Goal: Contribute content: Add original content to the website for others to see

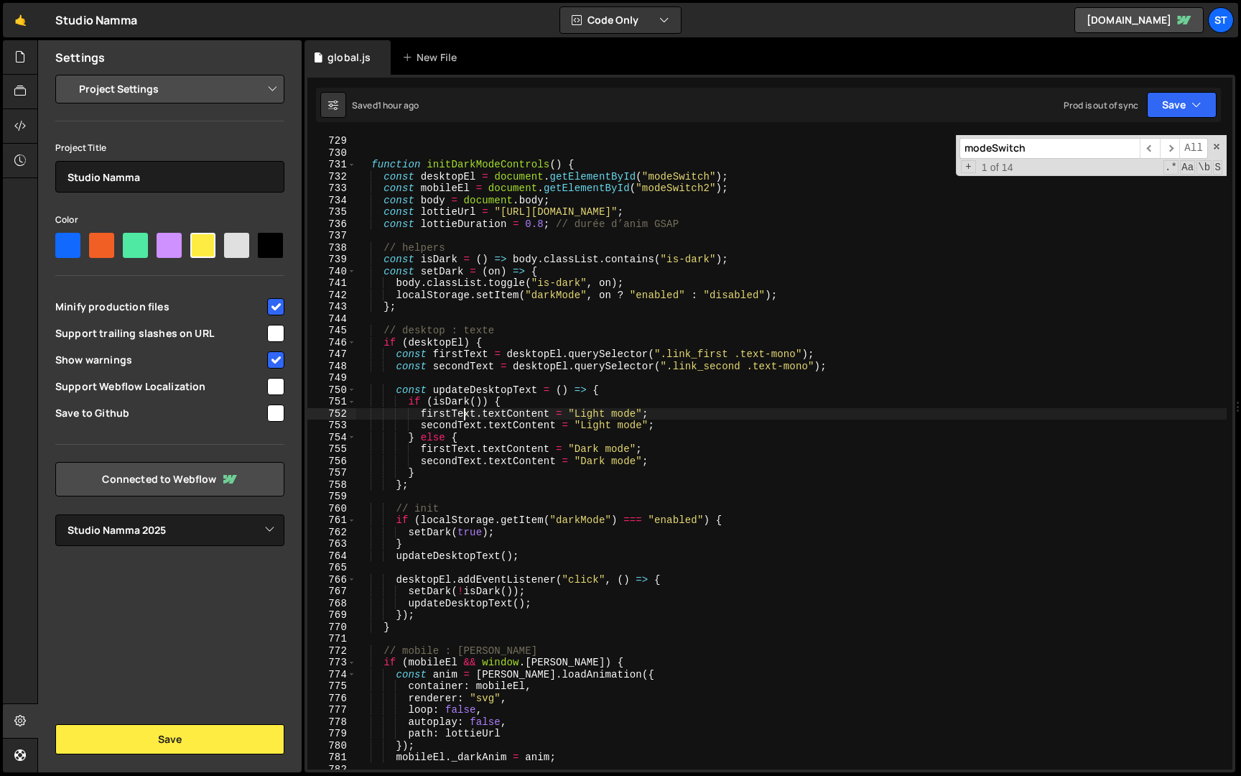
select select "679cb9cacf00799ba4b4c985"
click at [463, 412] on div "function initDarkModeControls ( ) { const desktopEl = document . getElementById…" at bounding box center [791, 464] width 870 height 658
click at [1074, 148] on input "modeSwitch" at bounding box center [1050, 148] width 180 height 21
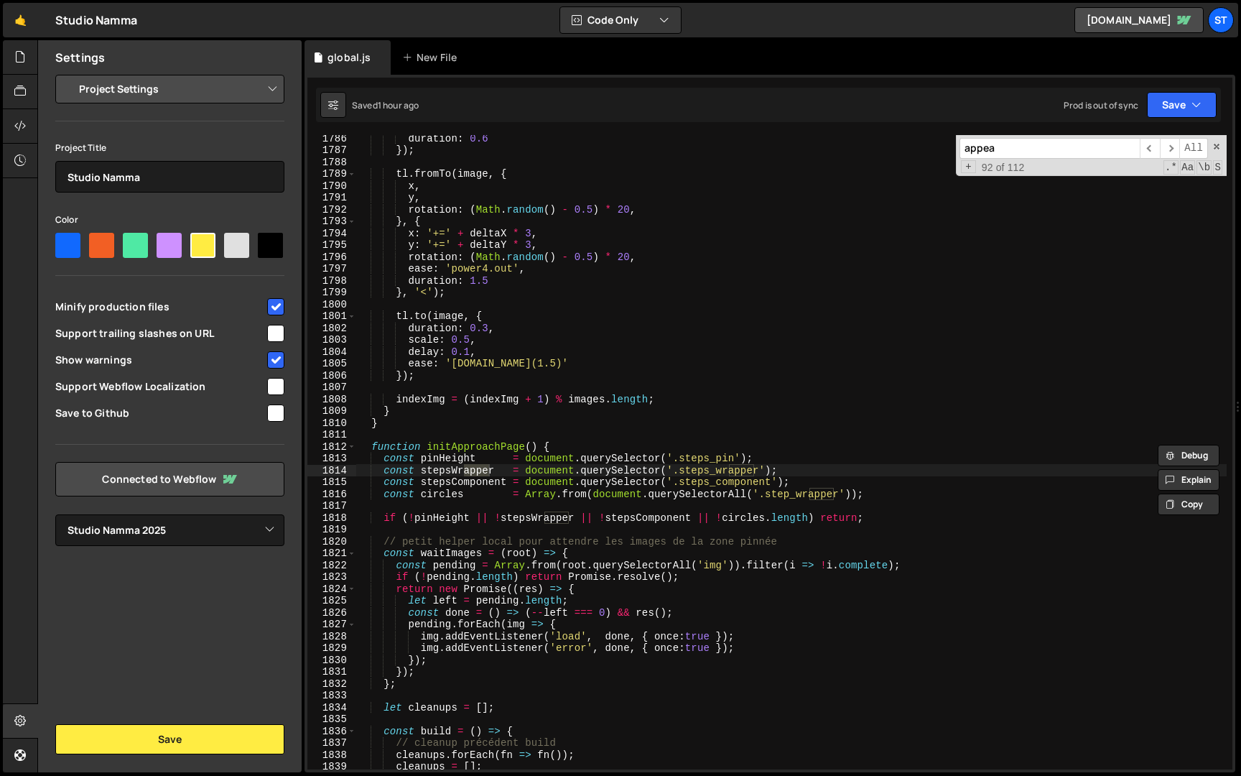
scroll to position [0, 0]
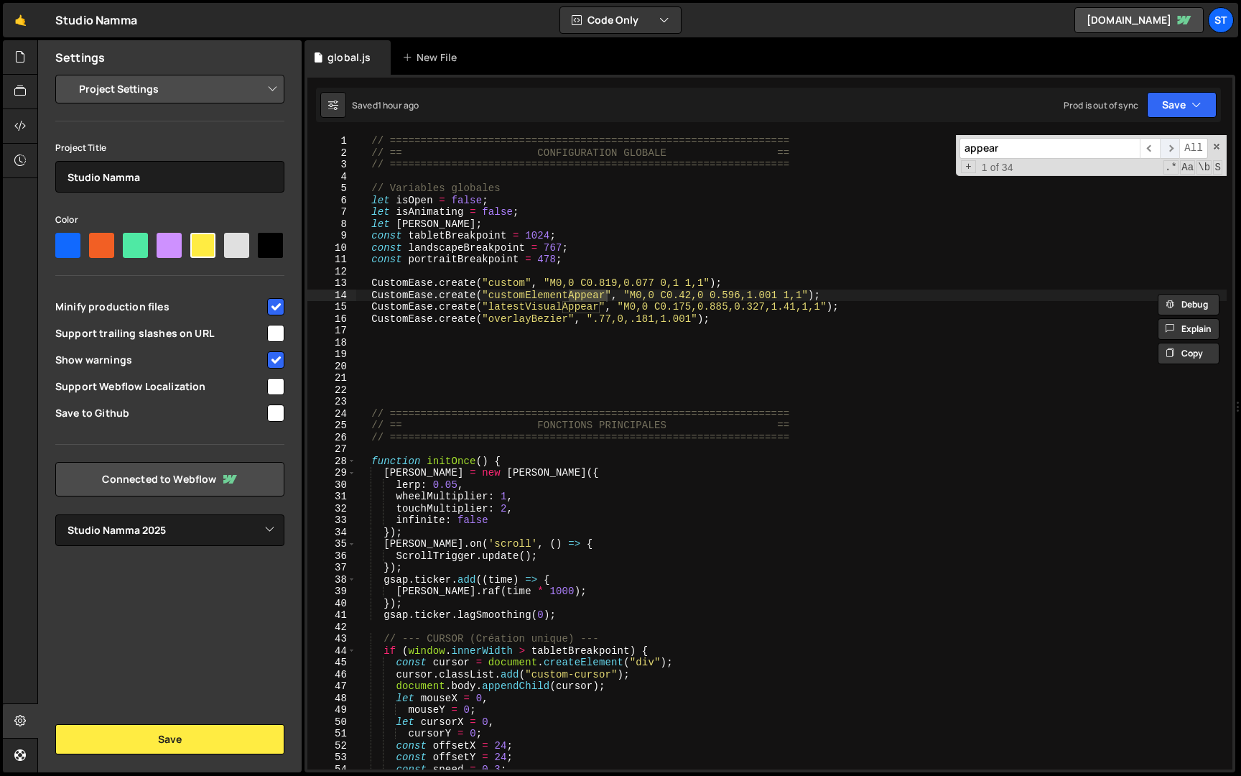
type input "appear"
click at [1176, 149] on span "​" at bounding box center [1170, 148] width 20 height 21
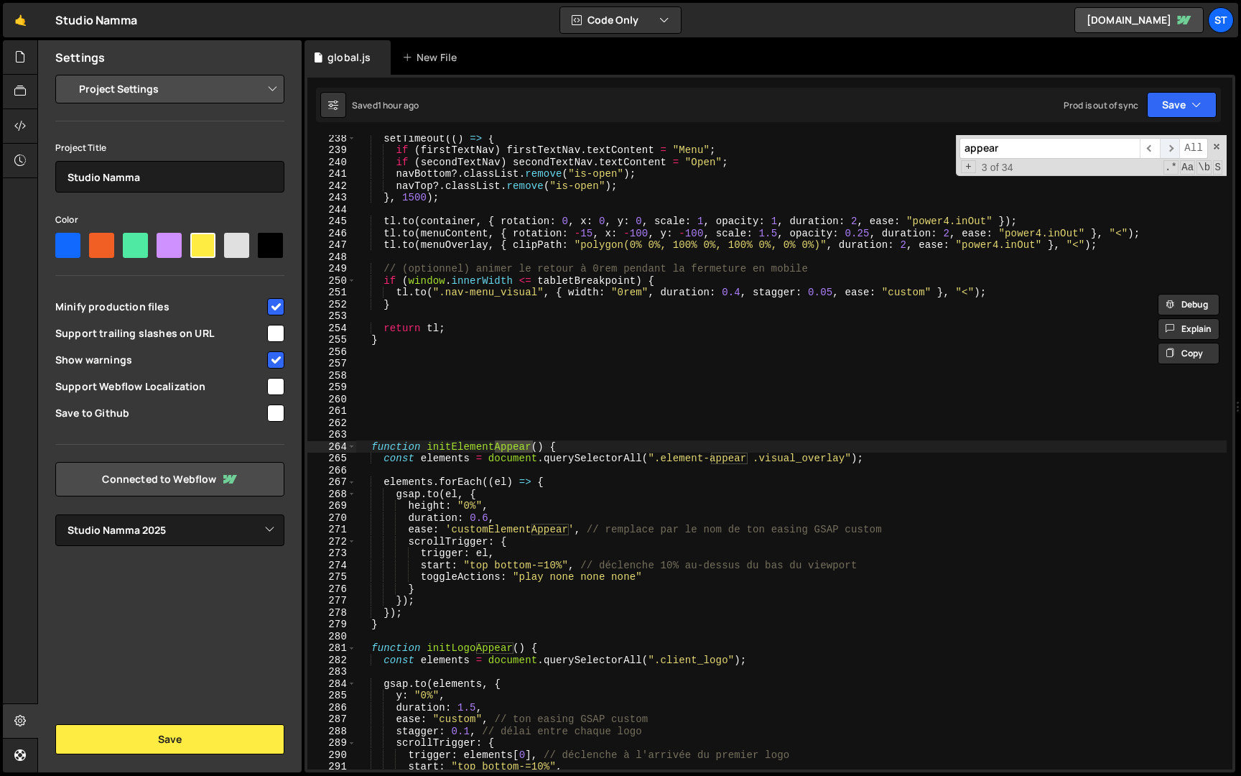
scroll to position [2619, 0]
click at [1175, 149] on span "​" at bounding box center [1170, 148] width 20 height 21
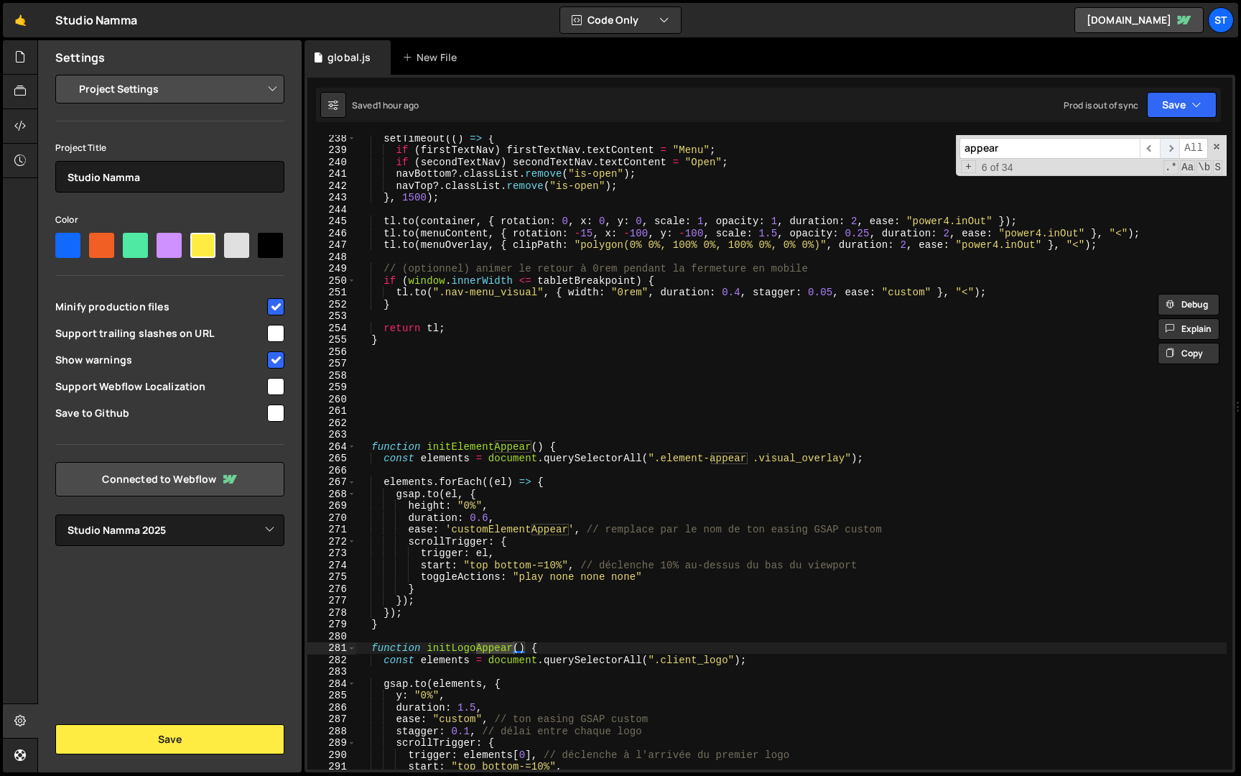
scroll to position [2983, 0]
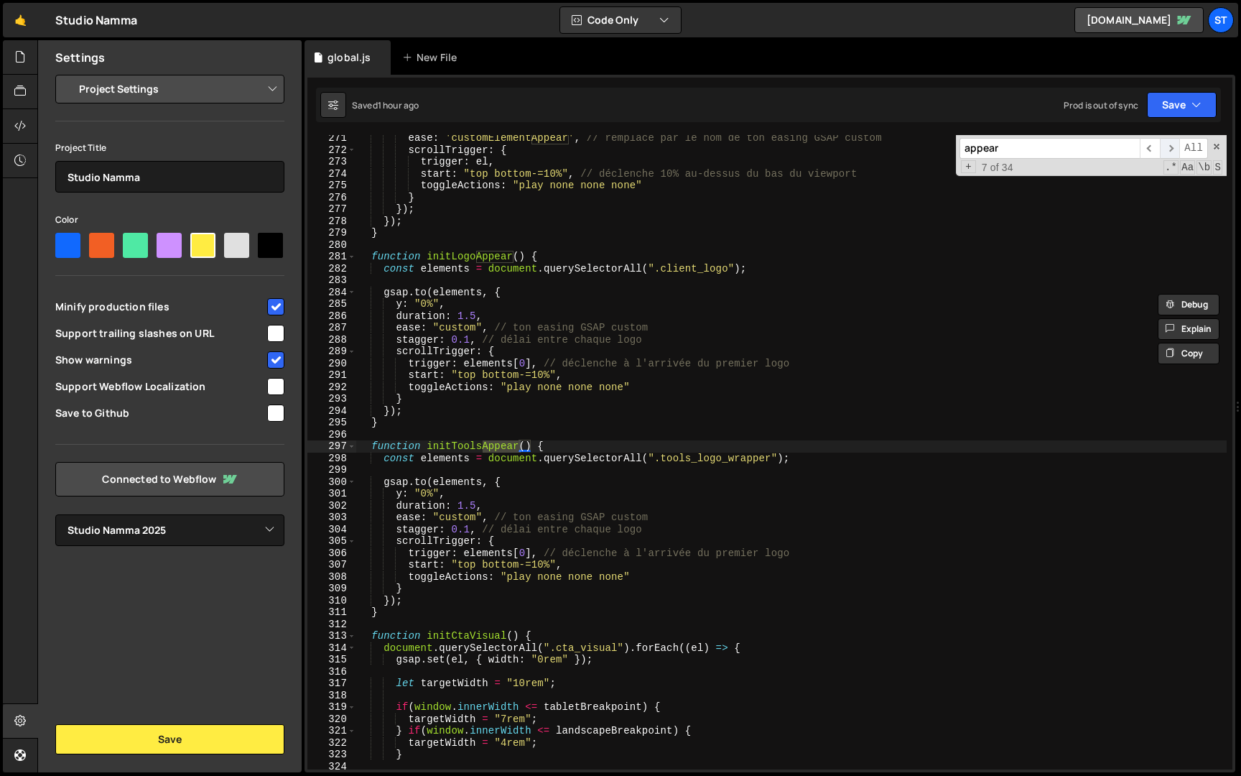
click at [1175, 149] on span "​" at bounding box center [1170, 148] width 20 height 21
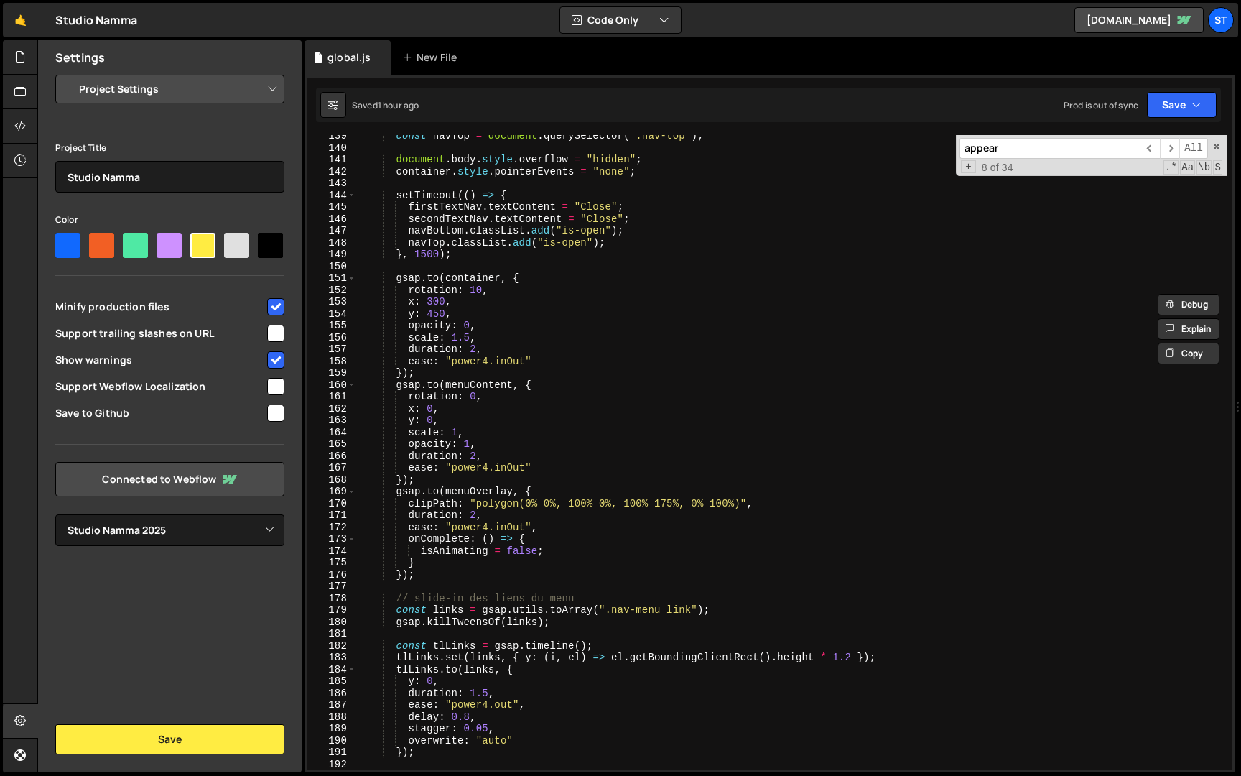
scroll to position [1963, 0]
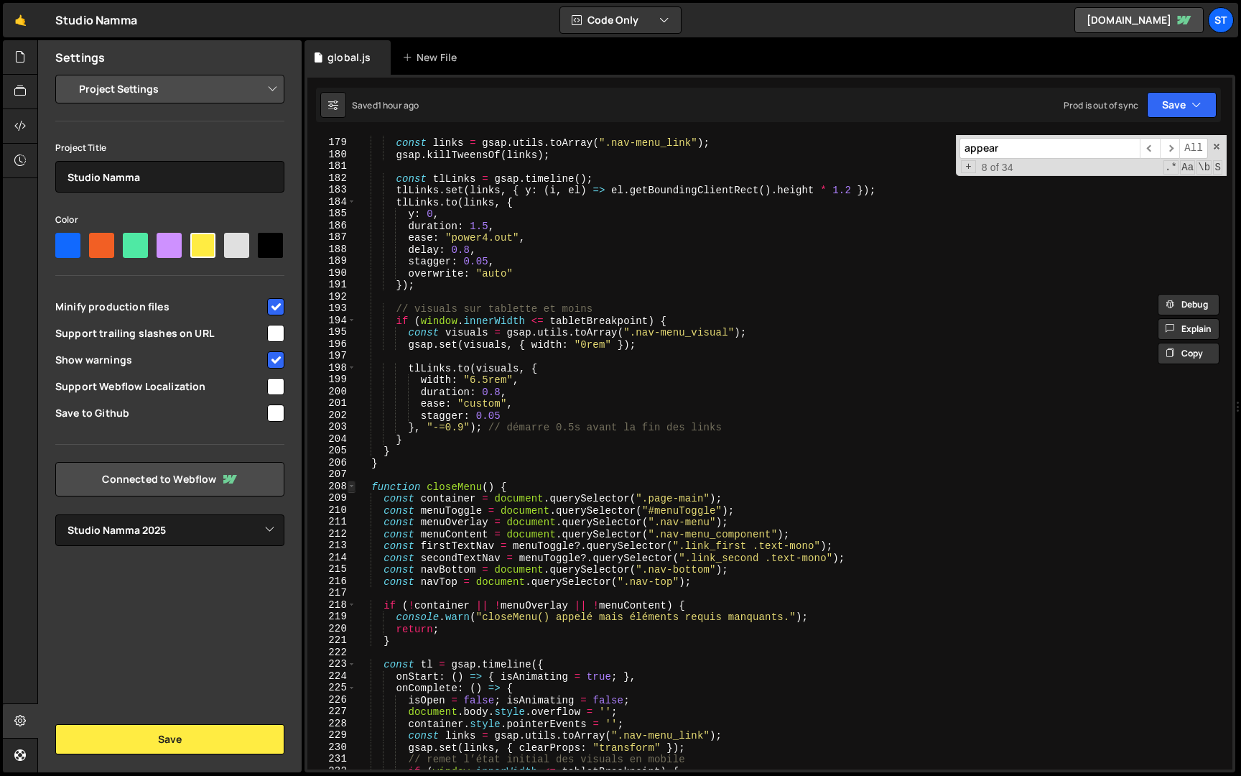
click at [350, 488] on span at bounding box center [352, 486] width 8 height 12
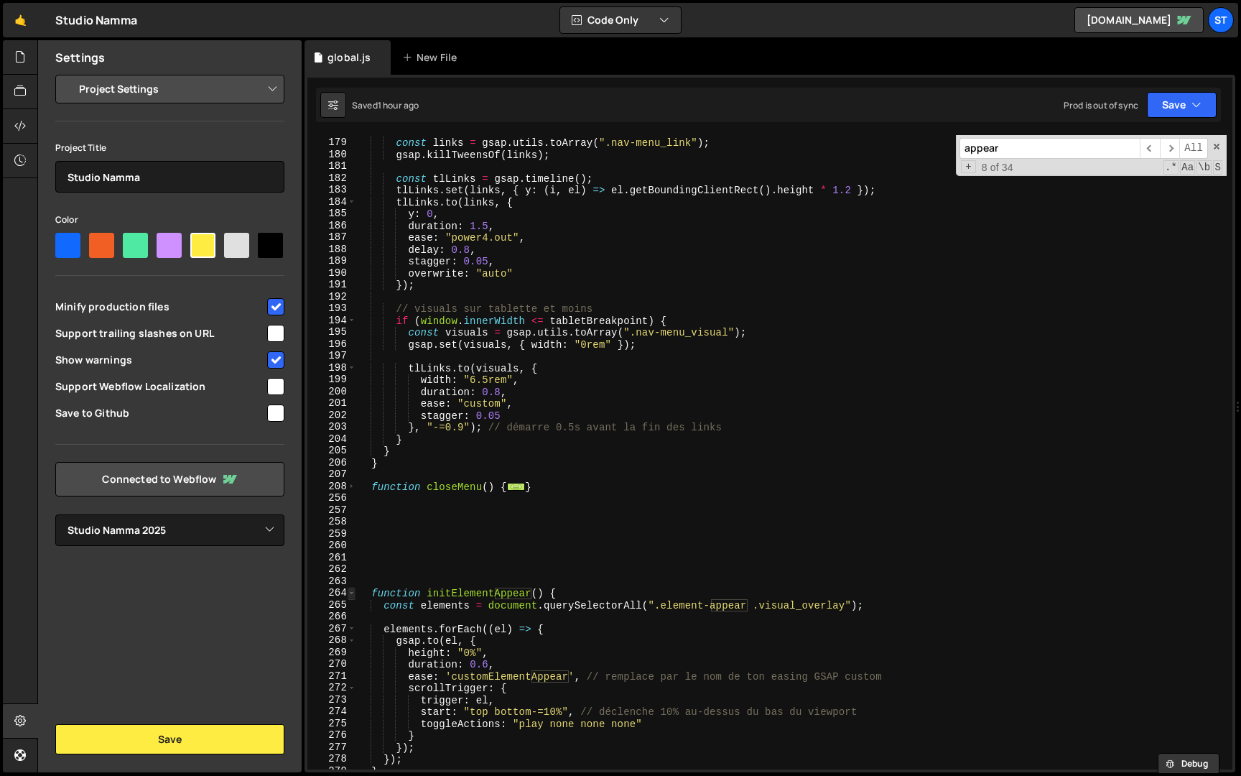
click at [352, 592] on span at bounding box center [352, 593] width 8 height 12
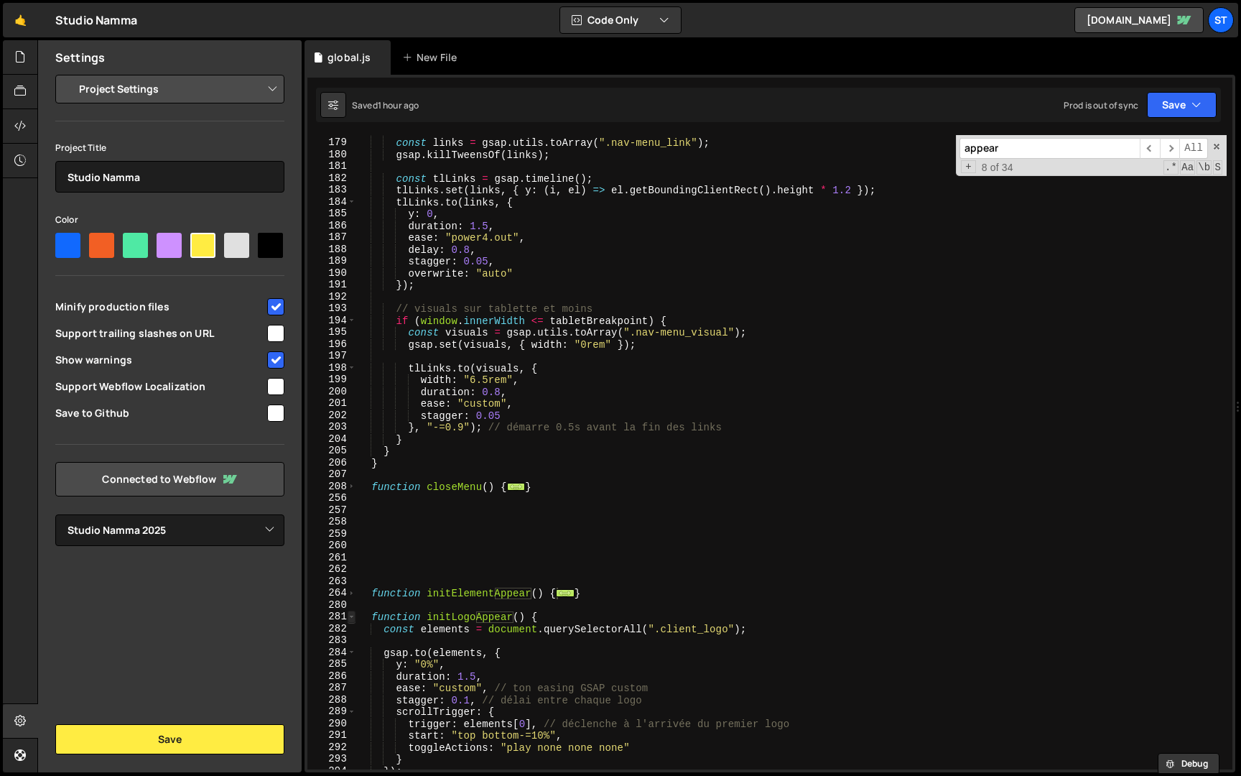
click at [350, 618] on span at bounding box center [352, 616] width 8 height 12
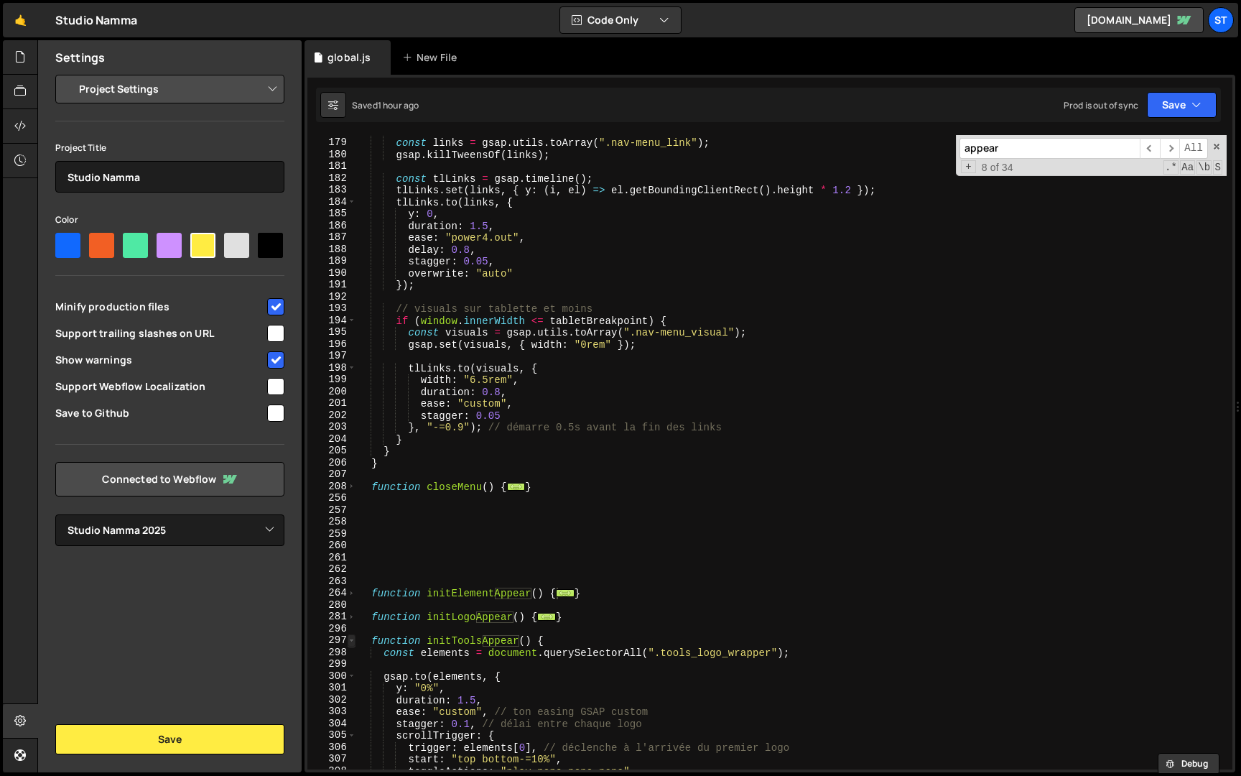
click at [351, 639] on span at bounding box center [352, 640] width 8 height 12
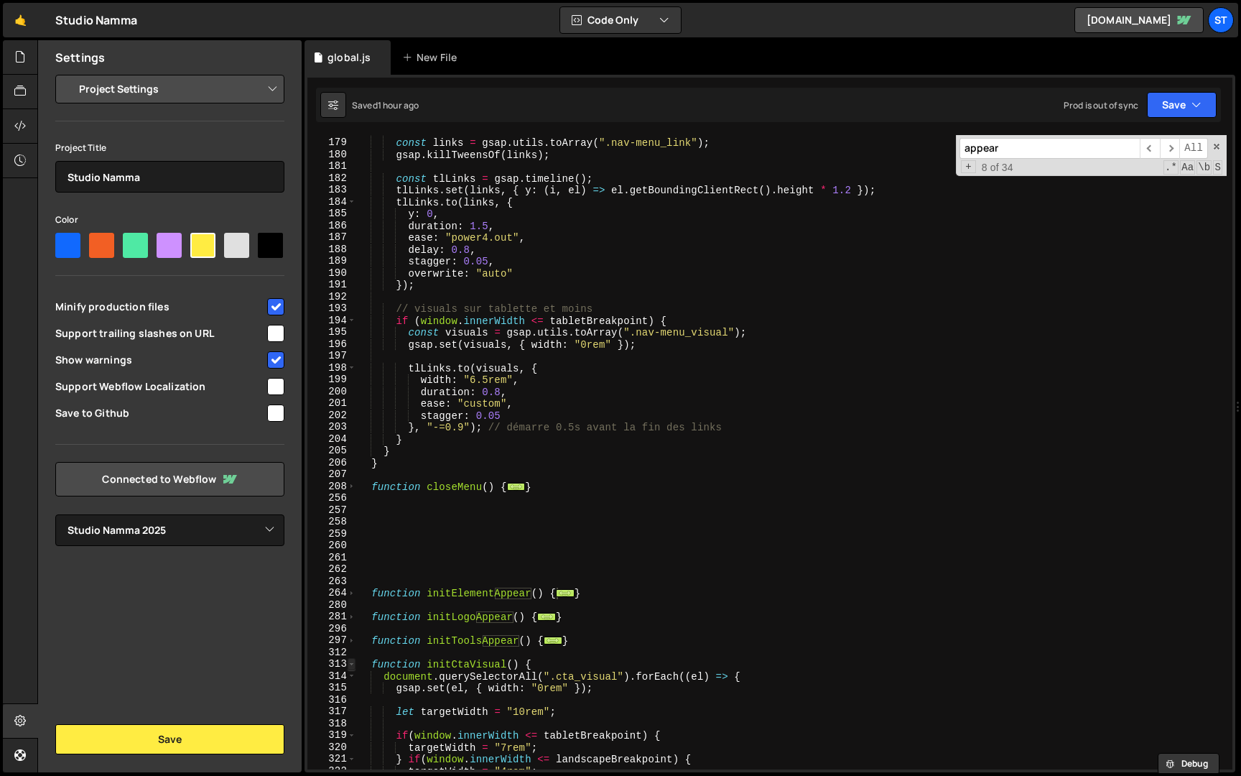
click at [351, 665] on span at bounding box center [352, 664] width 8 height 12
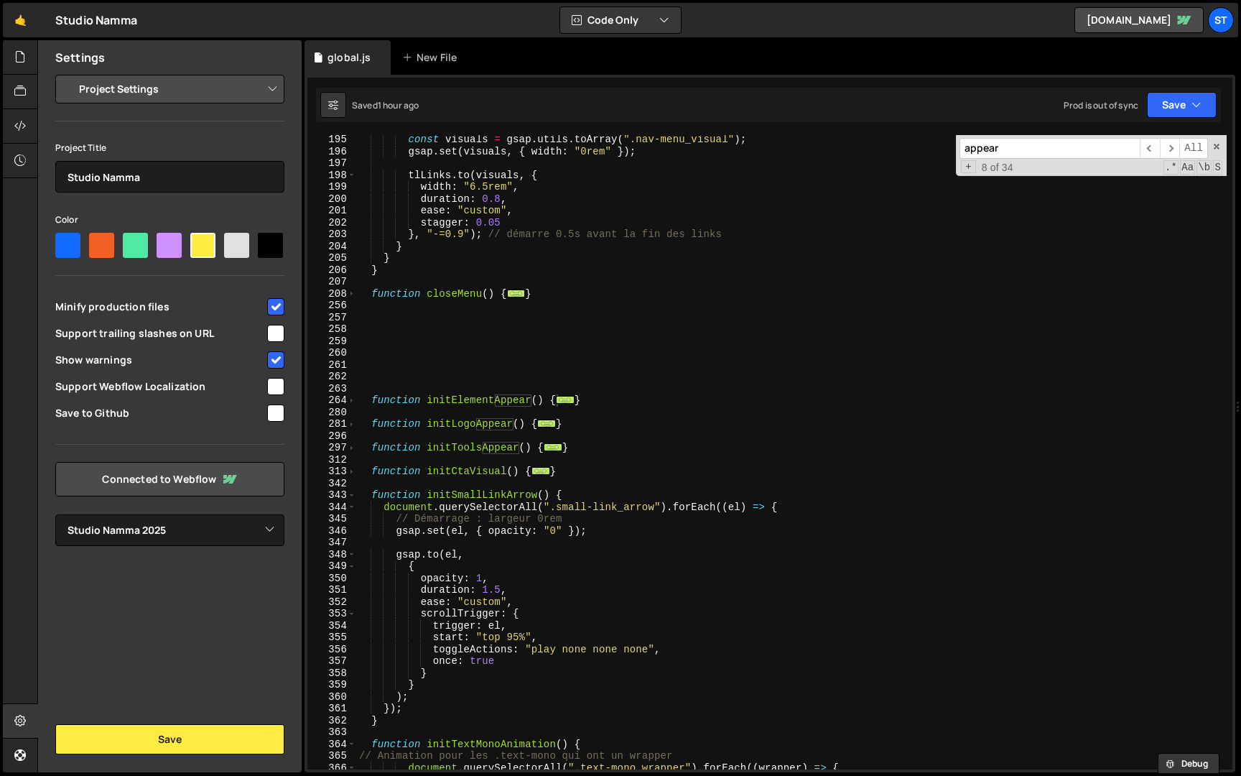
scroll to position [2294, 0]
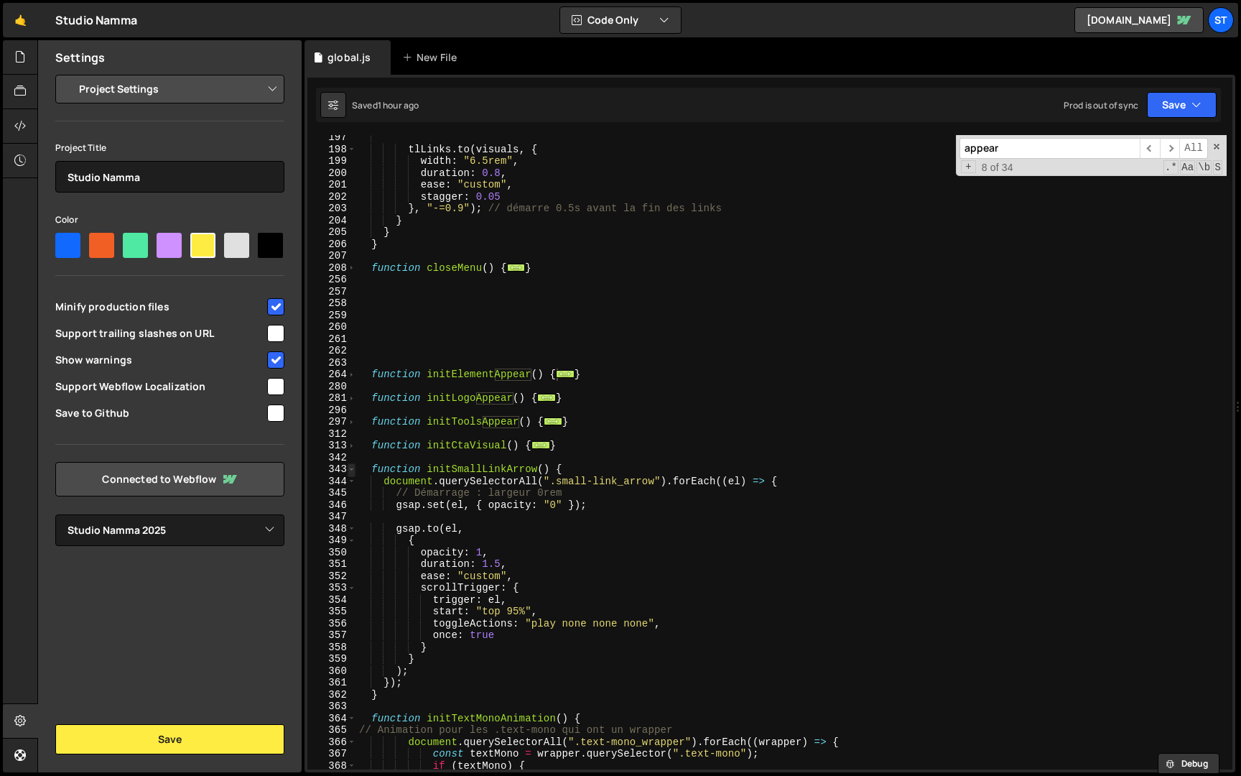
click at [353, 468] on span at bounding box center [352, 469] width 8 height 12
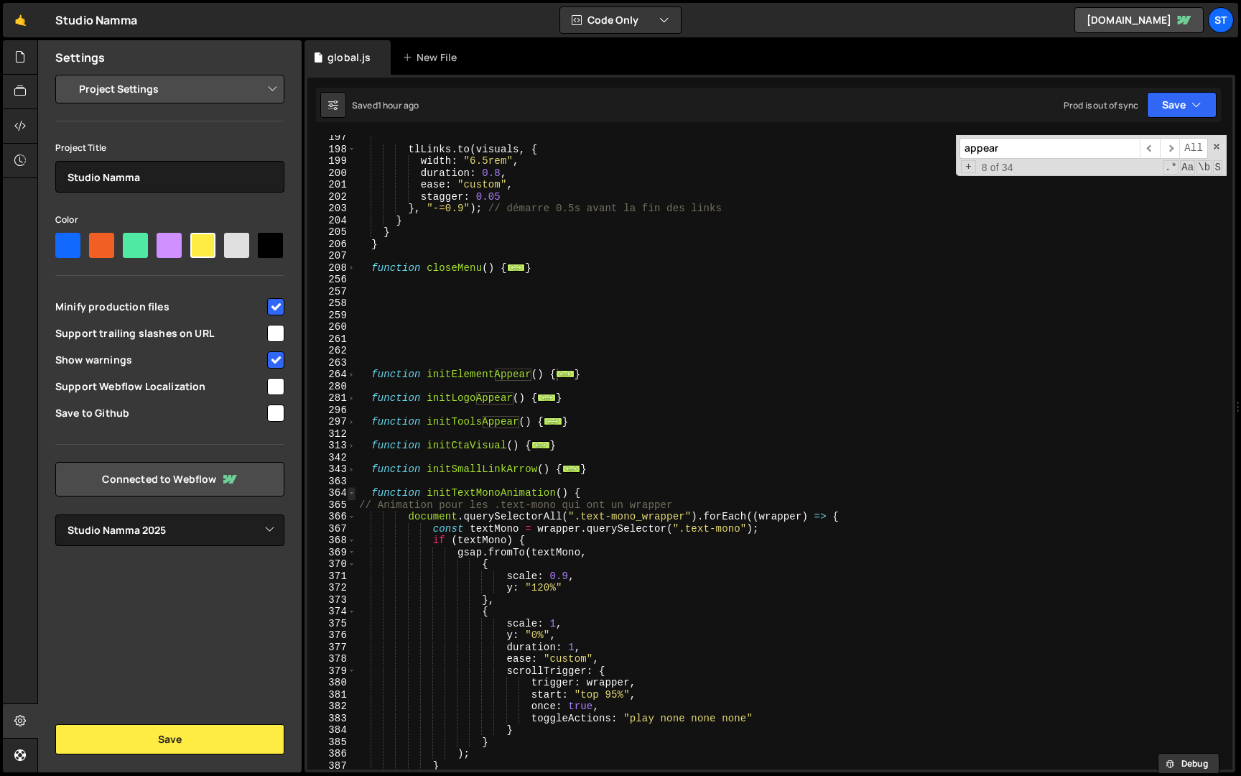
click at [353, 493] on span at bounding box center [352, 493] width 8 height 12
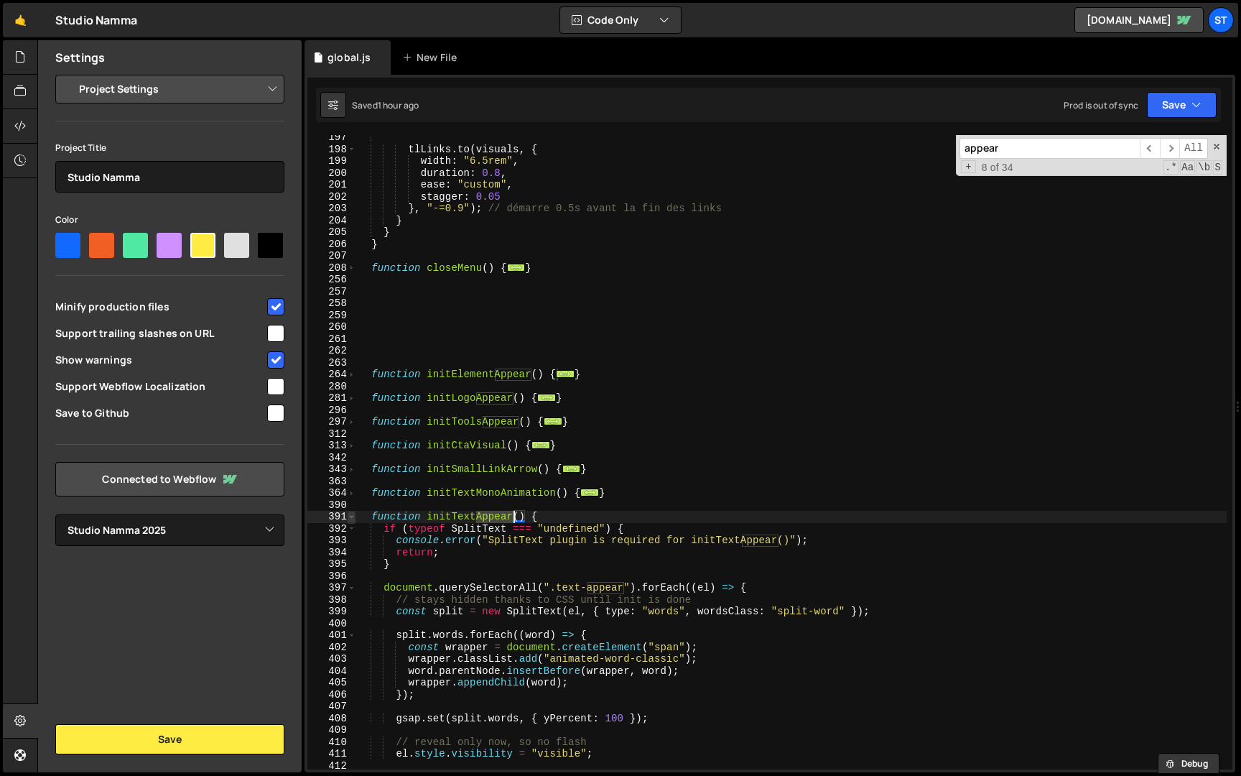
click at [353, 517] on span at bounding box center [352, 517] width 8 height 12
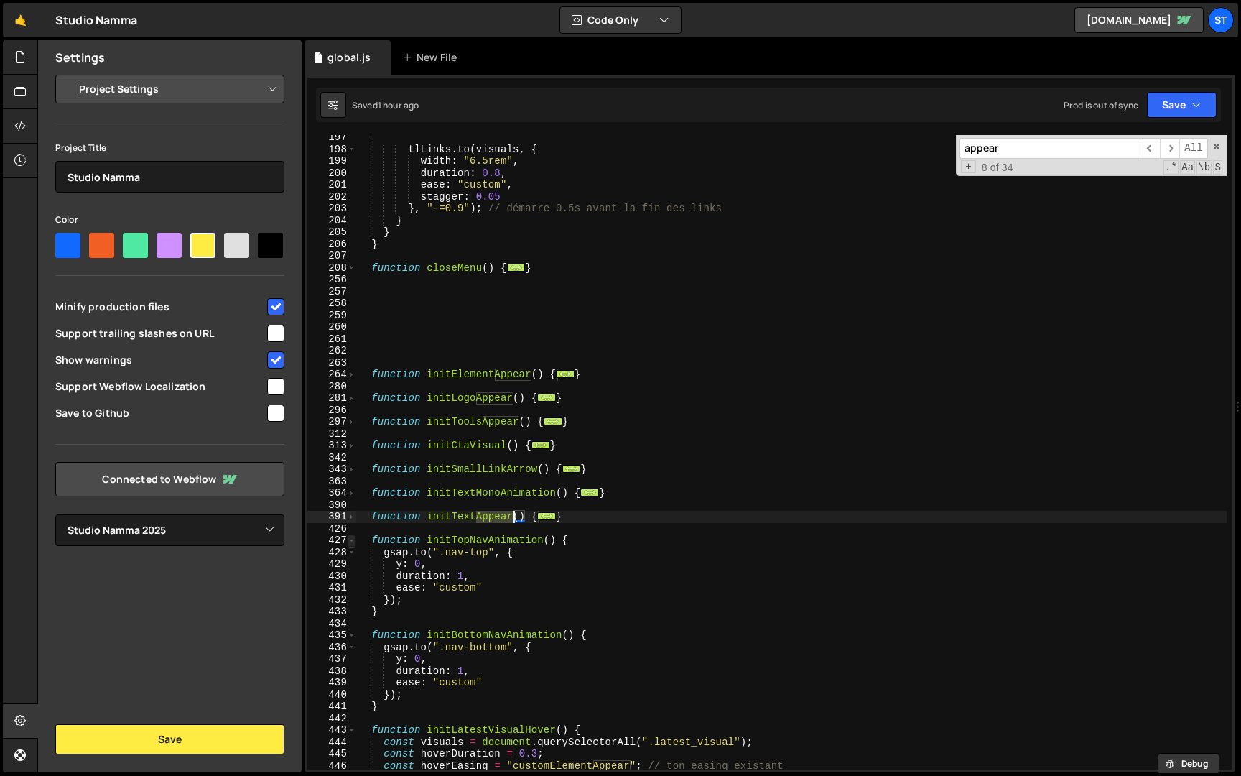
click at [352, 541] on span at bounding box center [352, 540] width 8 height 12
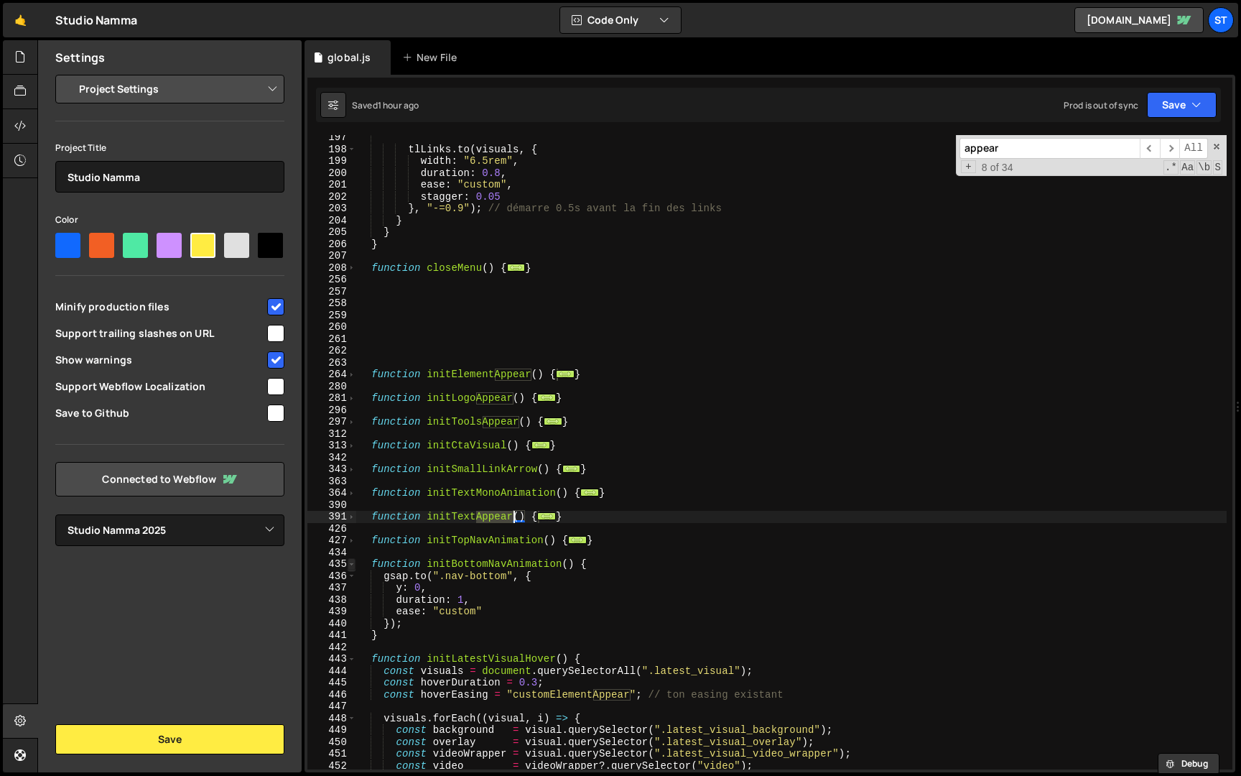
click at [351, 567] on span at bounding box center [352, 564] width 8 height 12
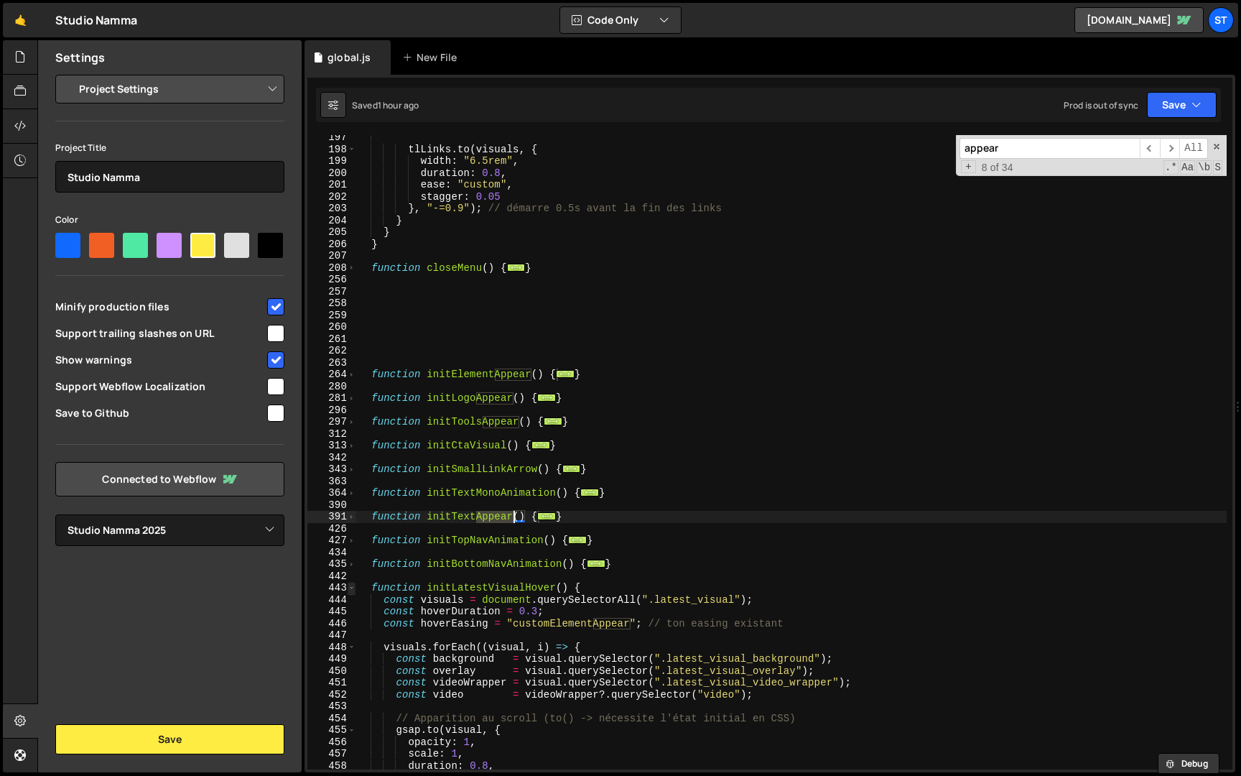
click at [351, 588] on span at bounding box center [352, 588] width 8 height 12
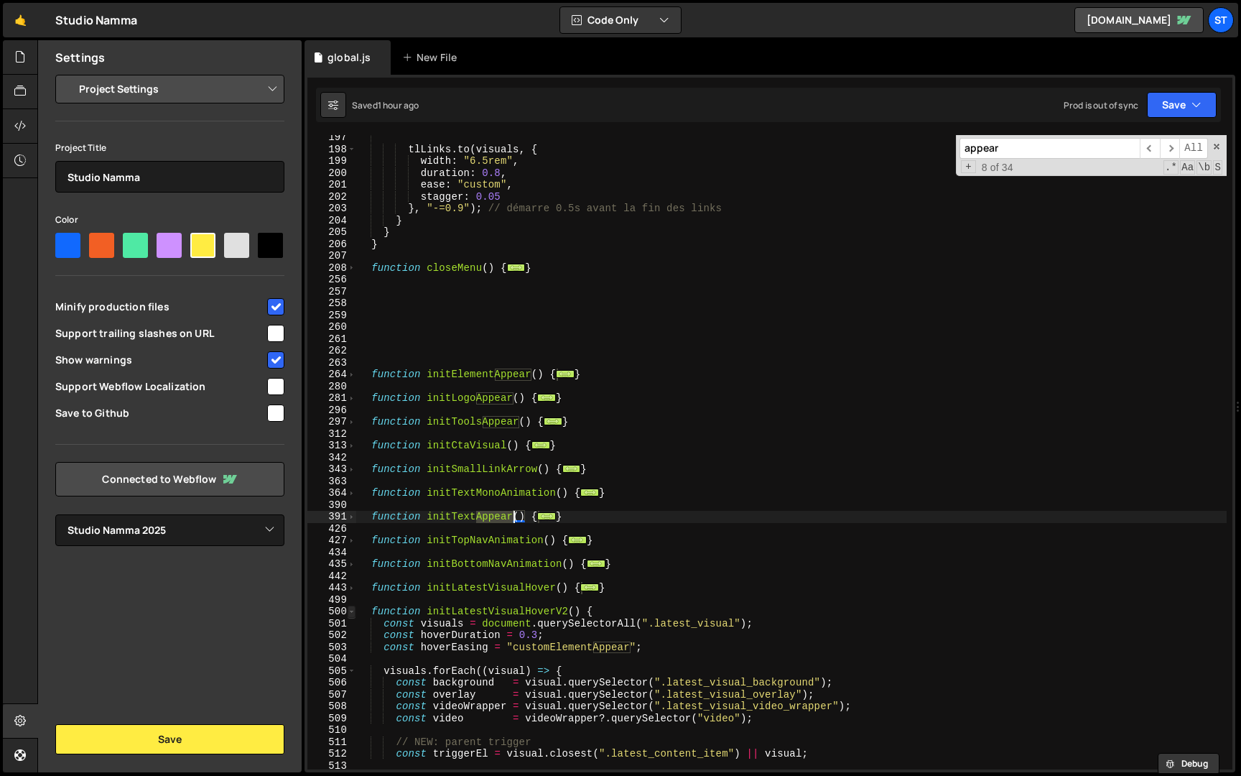
click at [351, 613] on span at bounding box center [352, 611] width 8 height 12
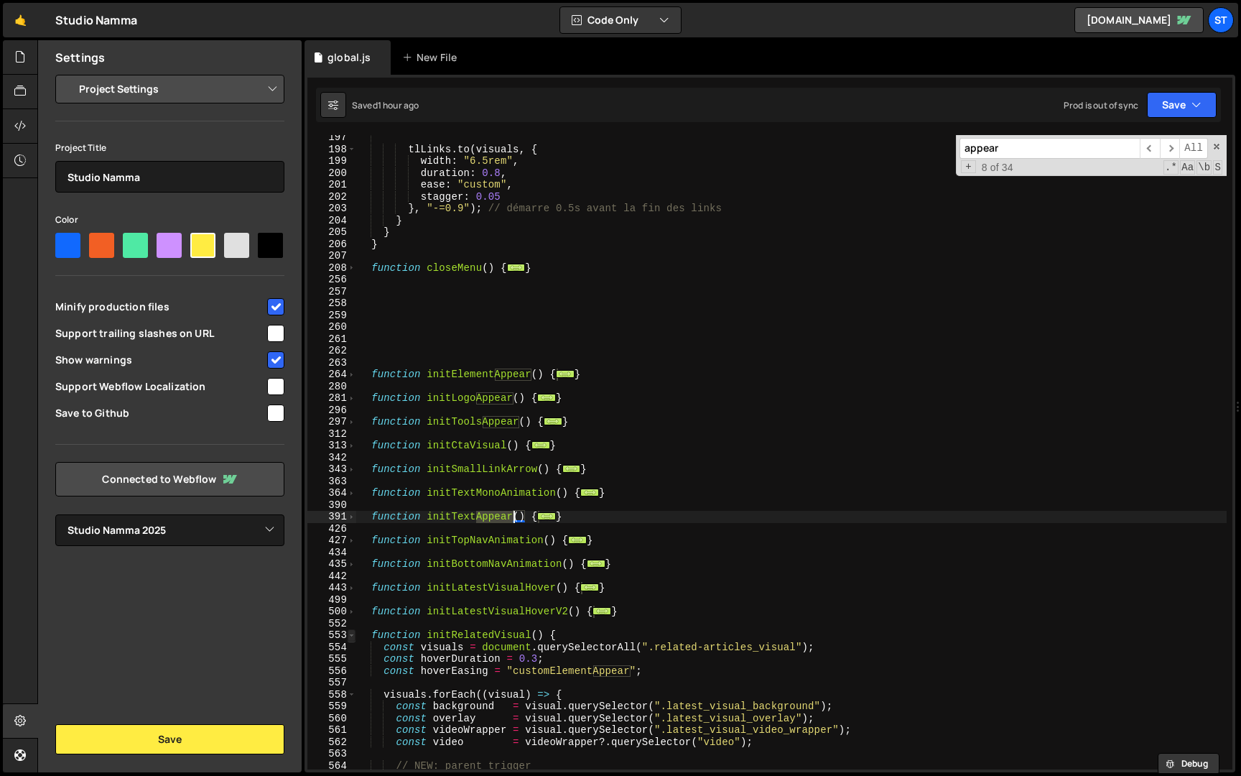
click at [351, 640] on span at bounding box center [352, 635] width 8 height 12
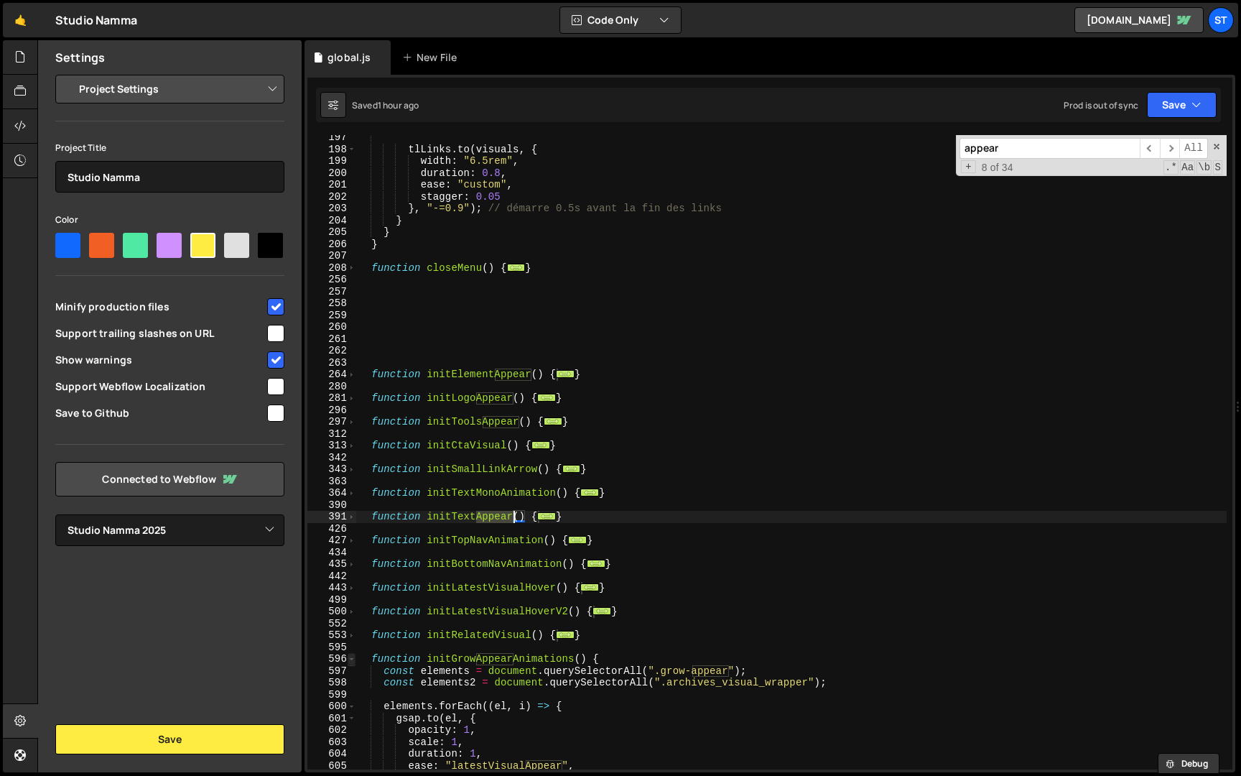
click at [351, 654] on span at bounding box center [352, 659] width 8 height 12
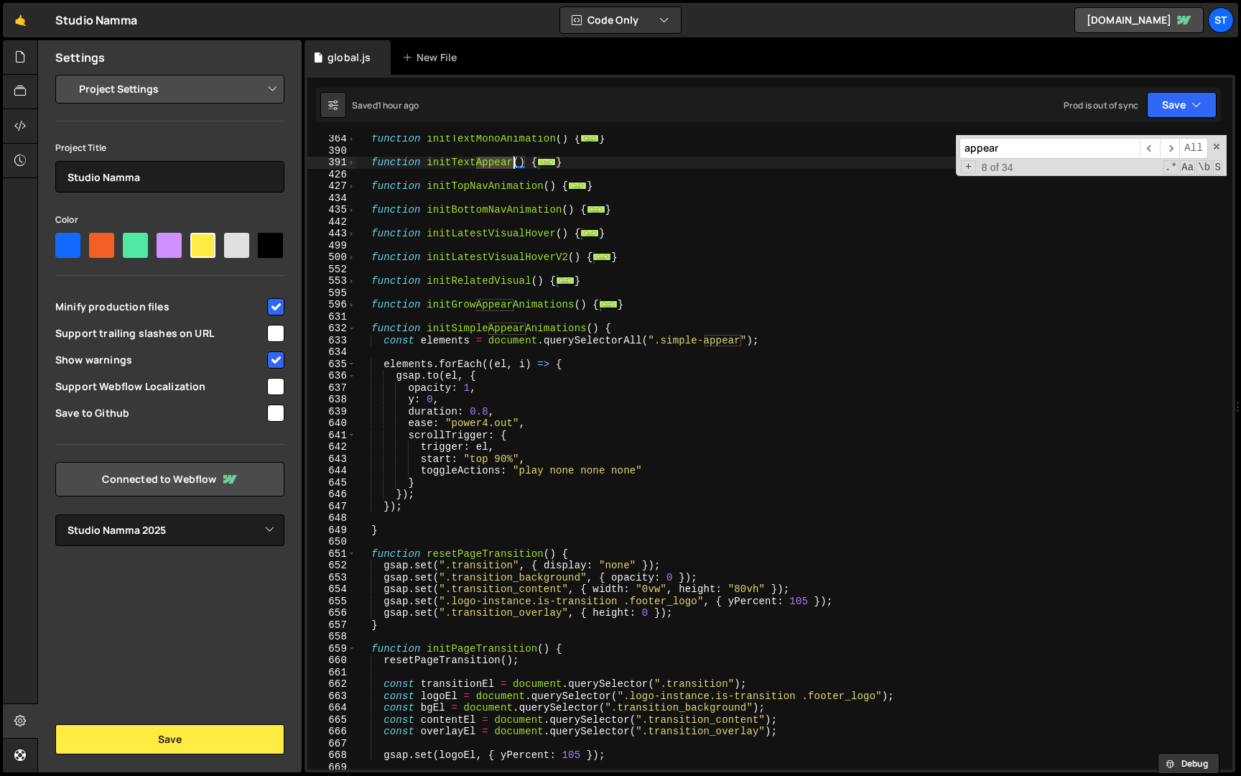
scroll to position [2690, 0]
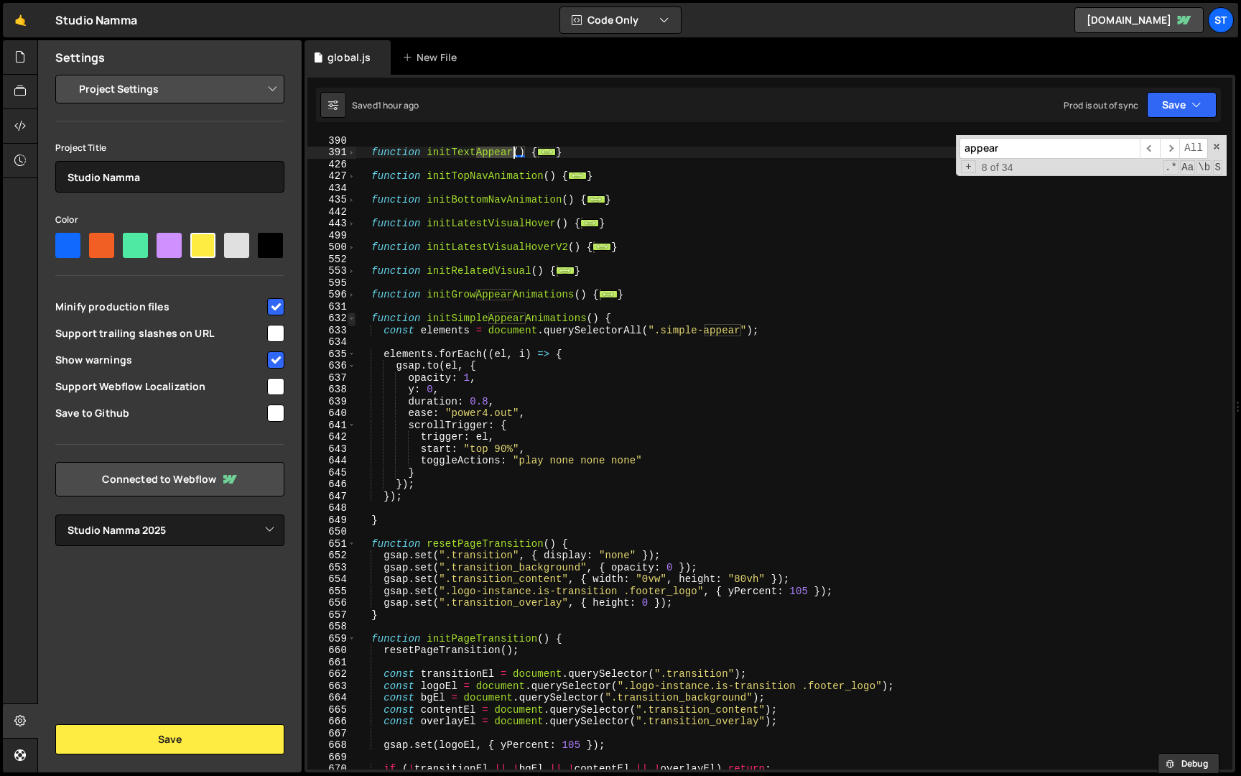
click at [353, 319] on span at bounding box center [352, 318] width 8 height 12
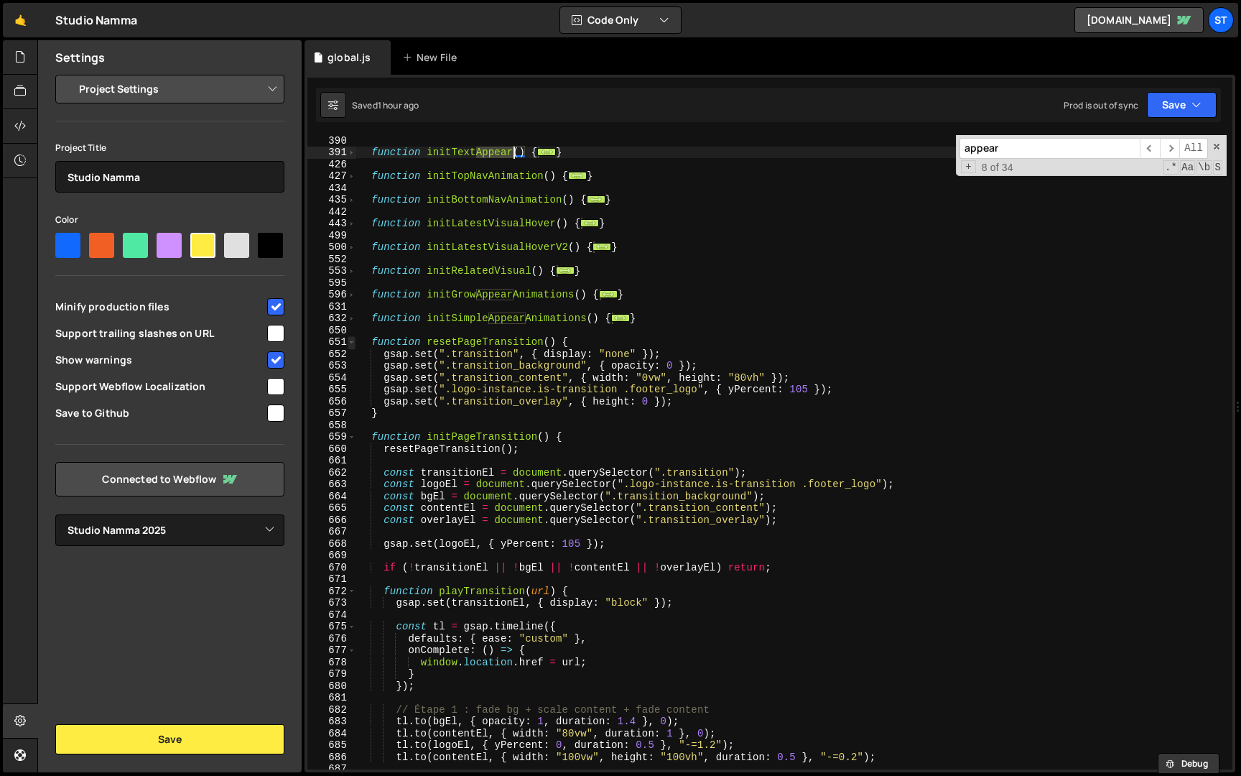
click at [350, 340] on span at bounding box center [352, 342] width 8 height 12
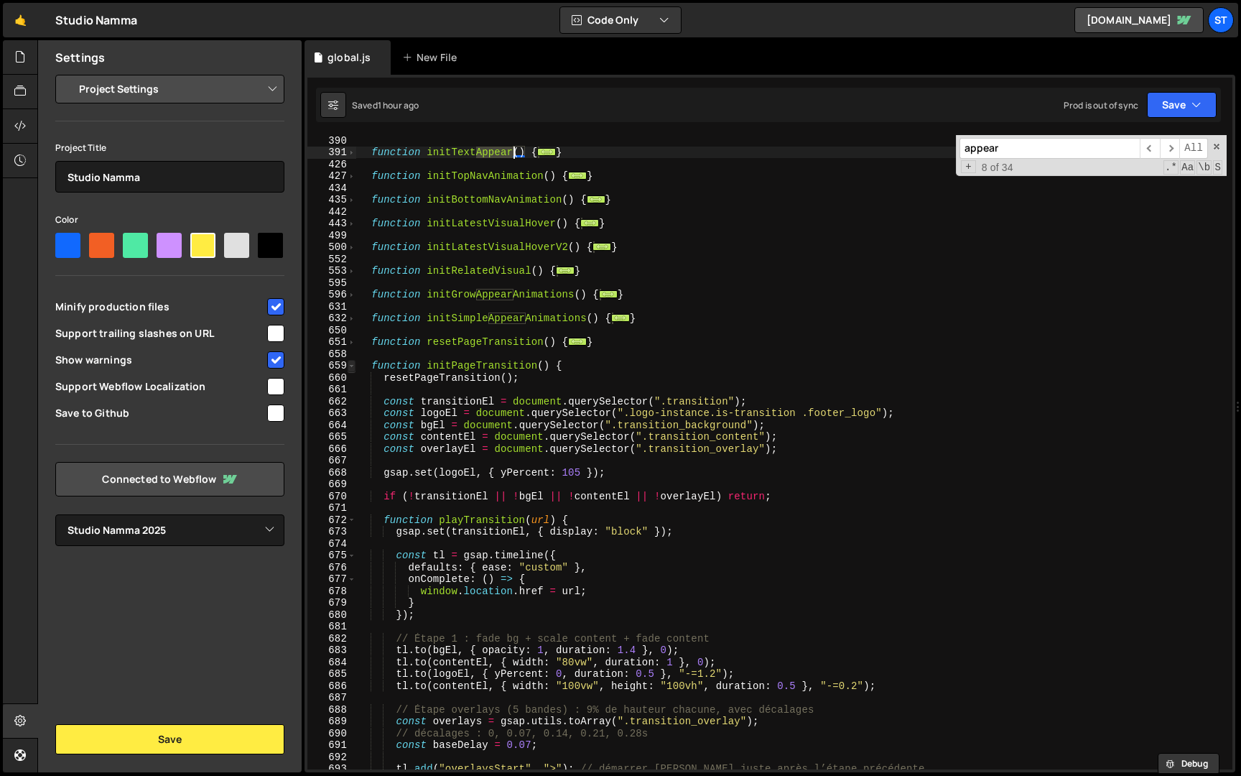
click at [348, 366] on span at bounding box center [352, 366] width 8 height 12
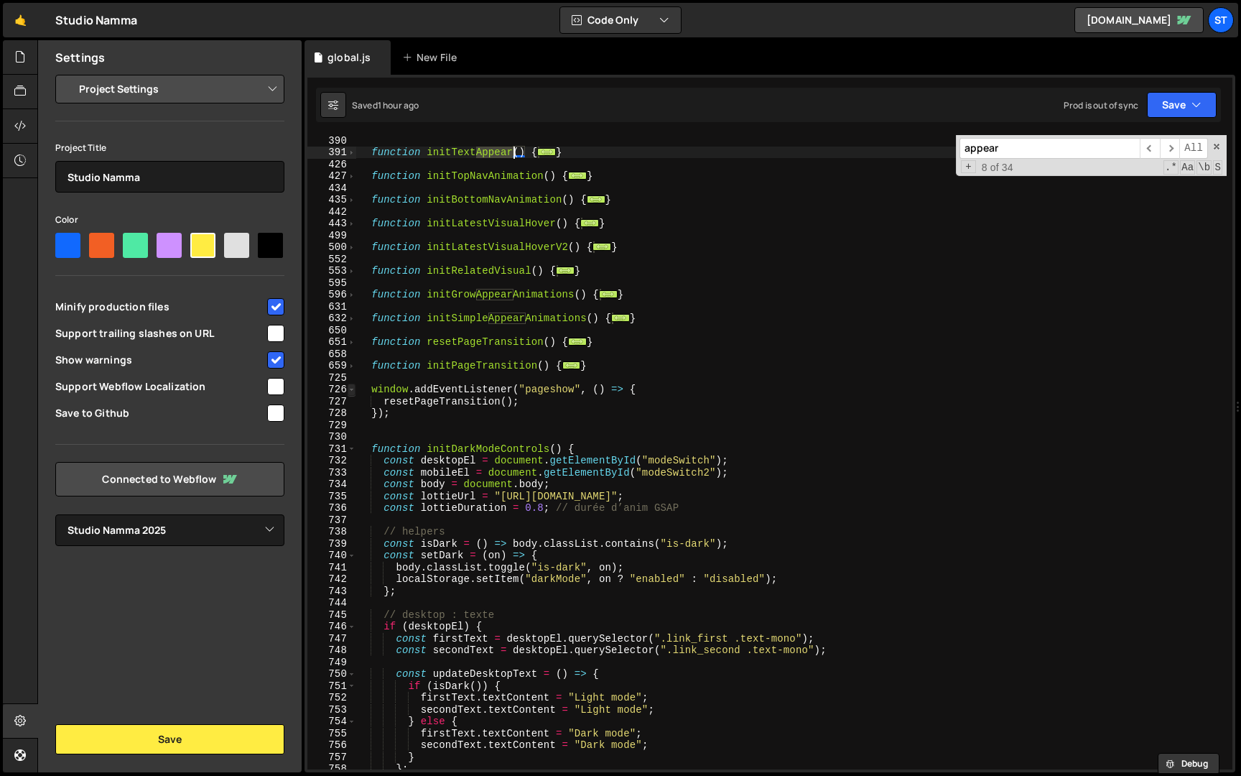
click at [351, 389] on span at bounding box center [352, 390] width 8 height 12
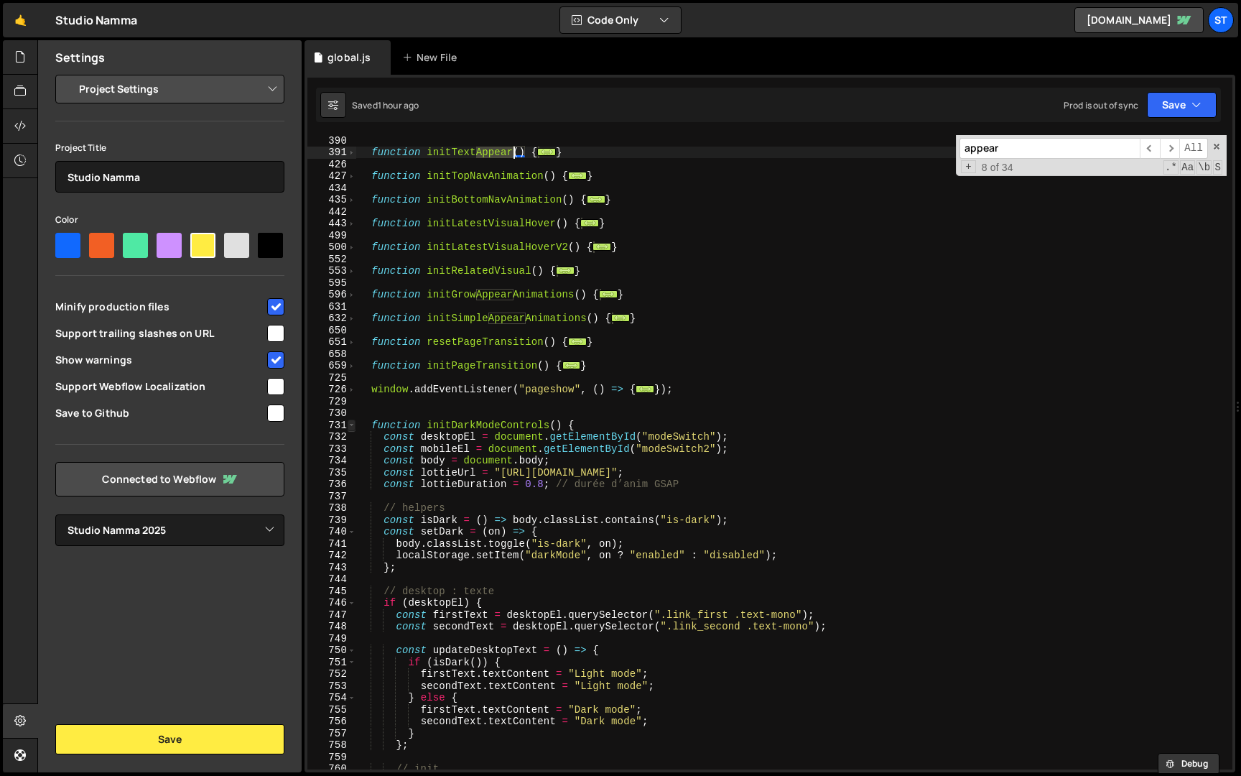
click at [353, 424] on span at bounding box center [352, 425] width 8 height 12
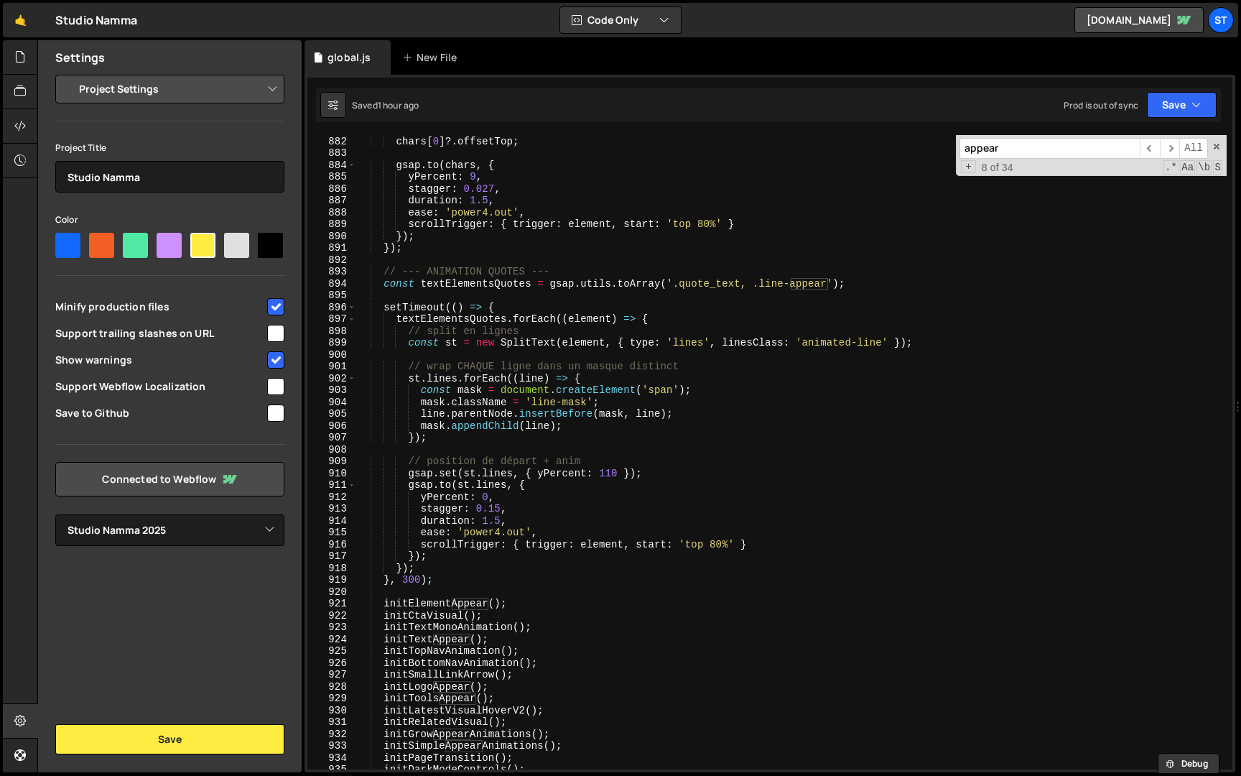
scroll to position [3769, 0]
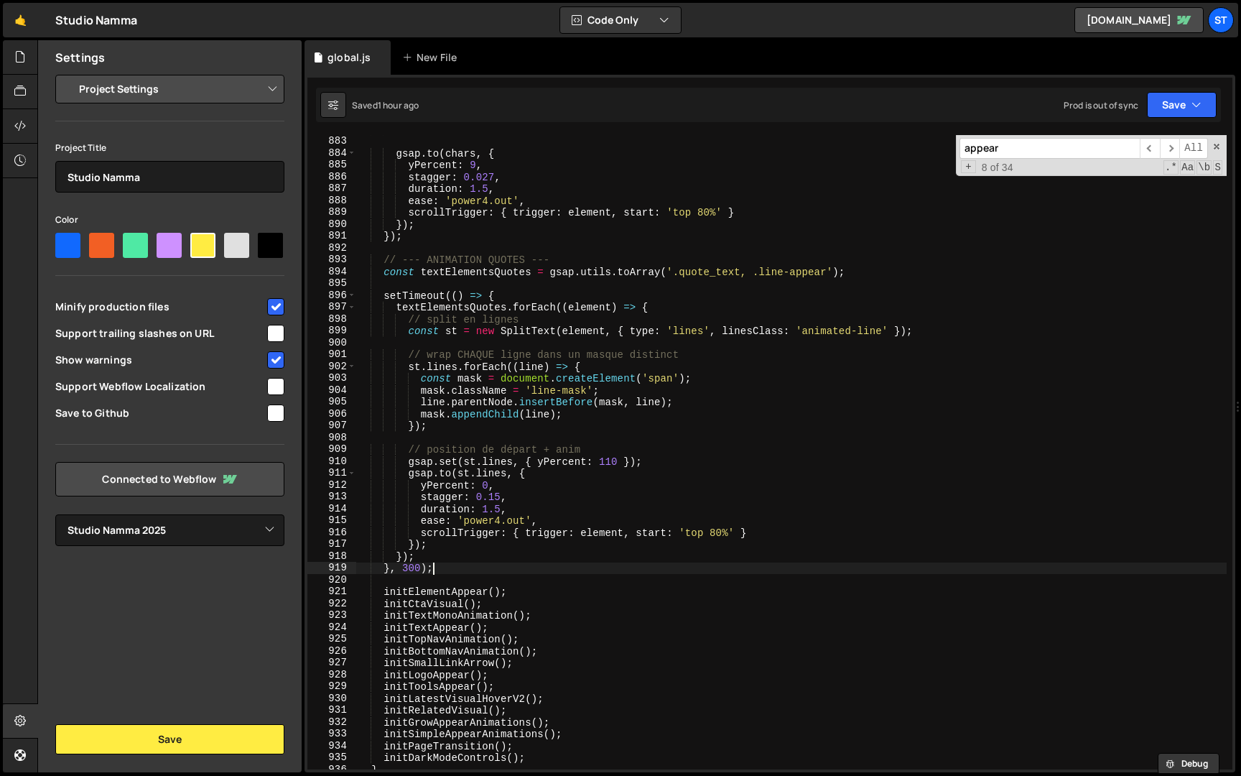
click at [453, 570] on div "chars [ 0 ] ?. offsetTop ; gsap . to ( chars , { yPercent : 9 , stagger : 0.027…" at bounding box center [791, 453] width 870 height 658
type textarea "}, 300);"
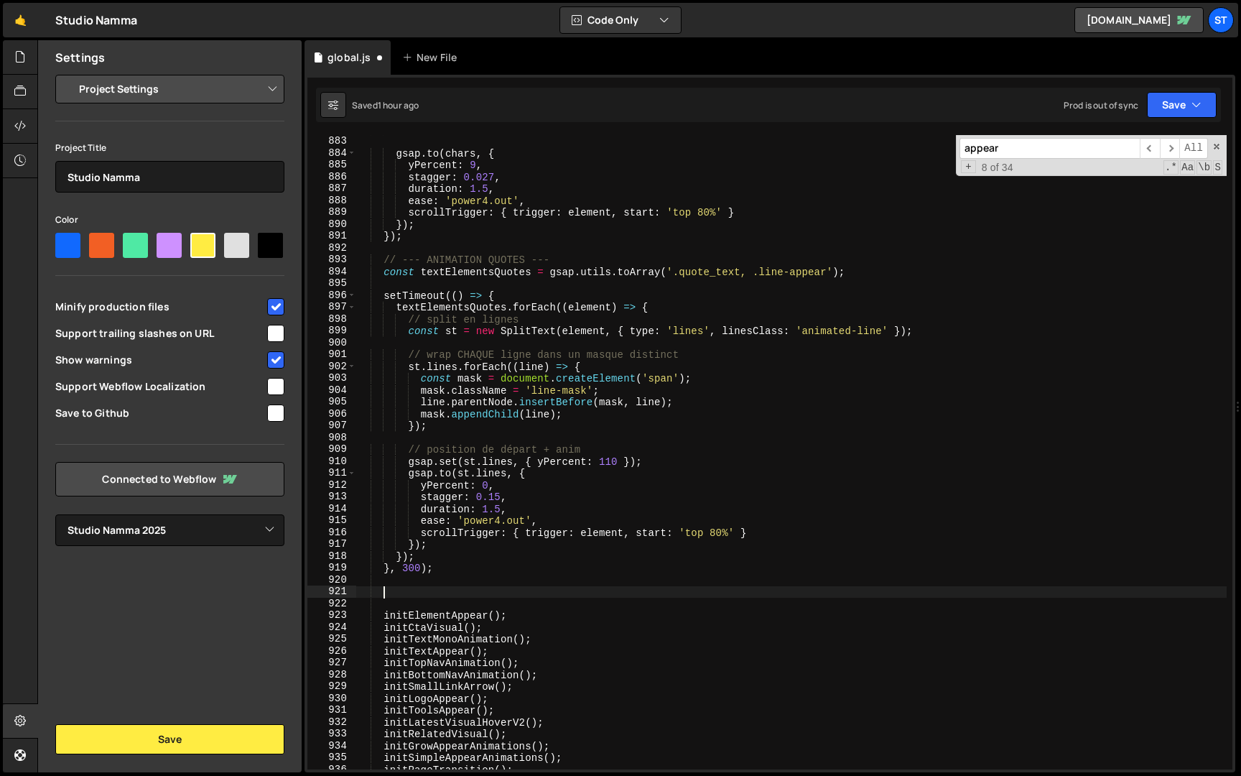
paste textarea "visuals.forEach(el => observer.observe(el));"
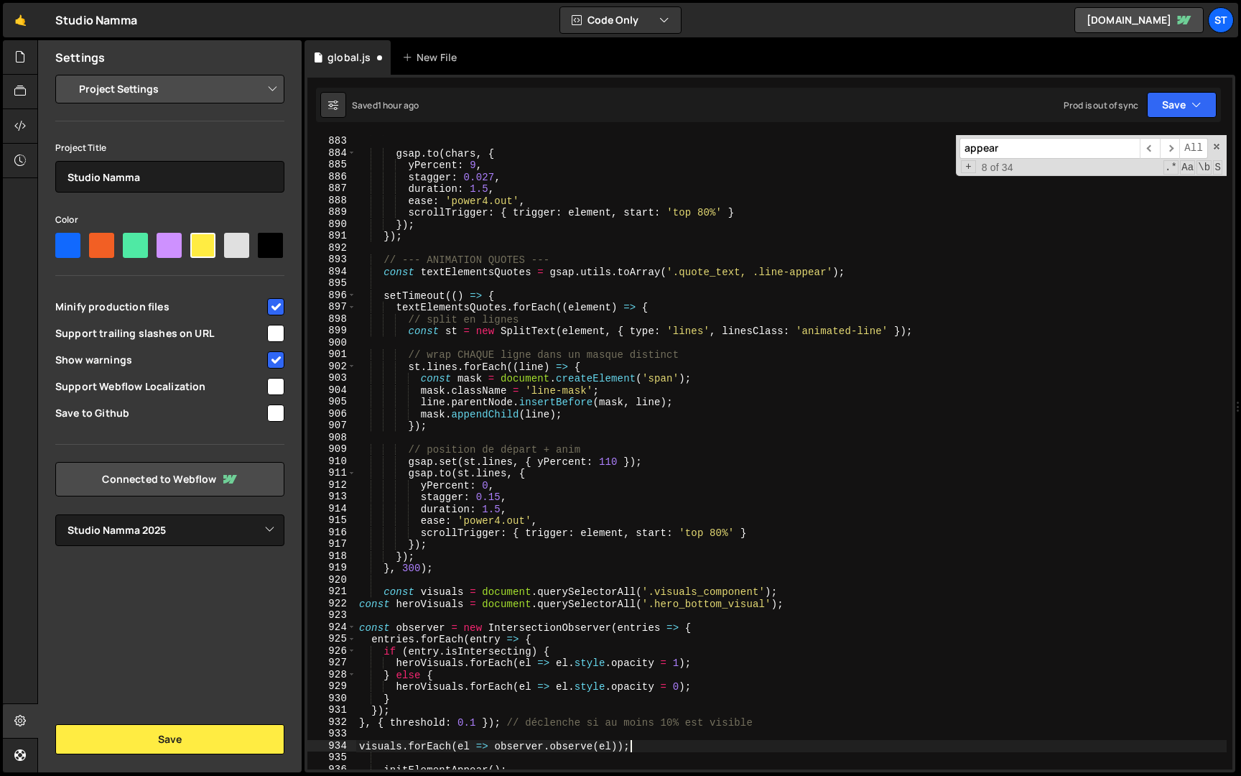
click at [365, 603] on div "chars [ 0 ] ?. offsetTop ; gsap . to ( chars , { yPercent : 9 , stagger : 0.027…" at bounding box center [791, 453] width 870 height 658
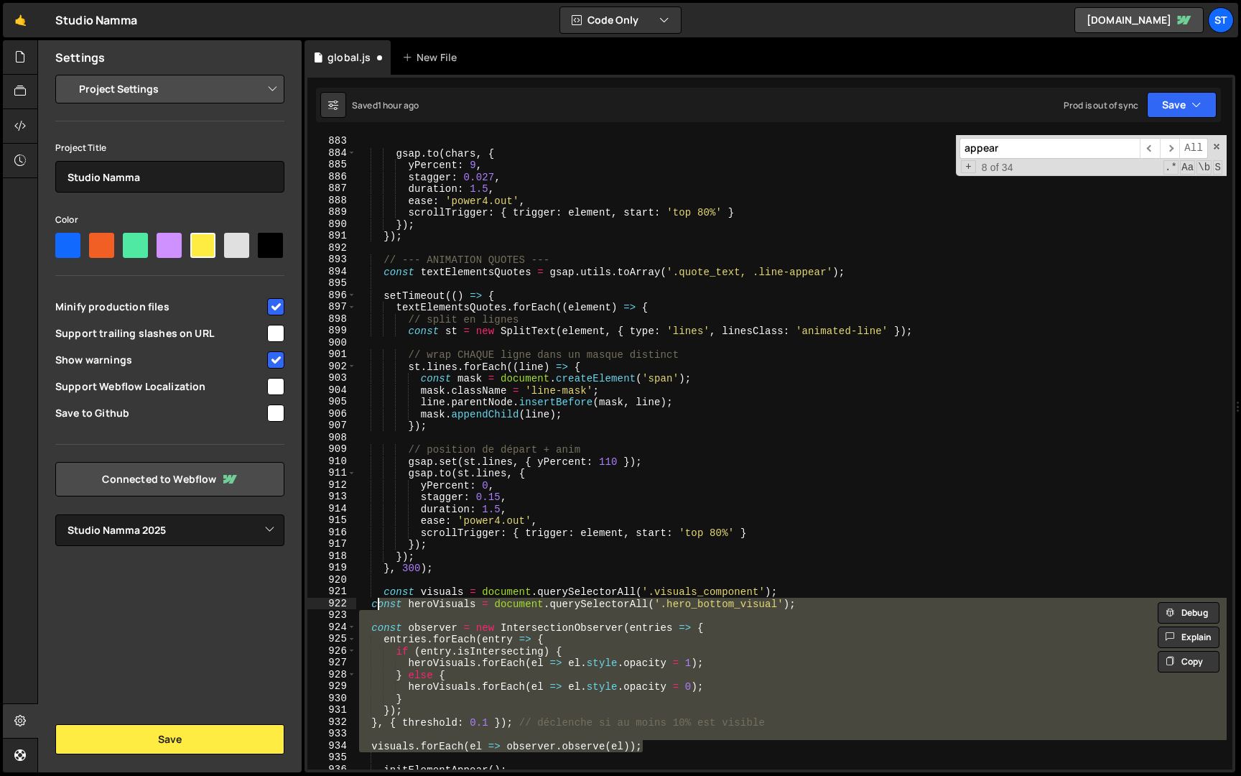
type textarea "const heroVisuals = document.querySelectorAll('.hero_bottom_visual');"
click at [416, 583] on div "chars [ 0 ] ?. offsetTop ; gsap . to ( chars , { yPercent : 9 , stagger : 0.027…" at bounding box center [791, 453] width 870 height 658
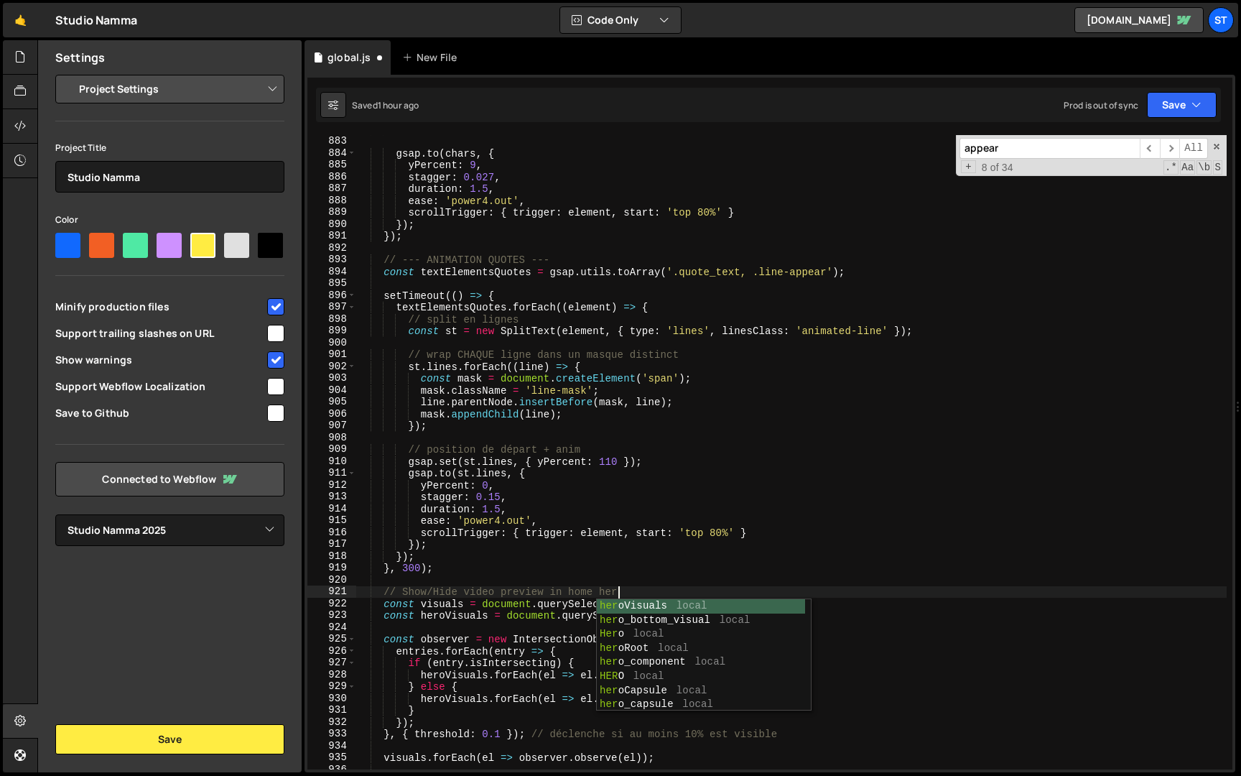
scroll to position [0, 17]
type textarea "// Show/Hide video preview in home heroVisuals"
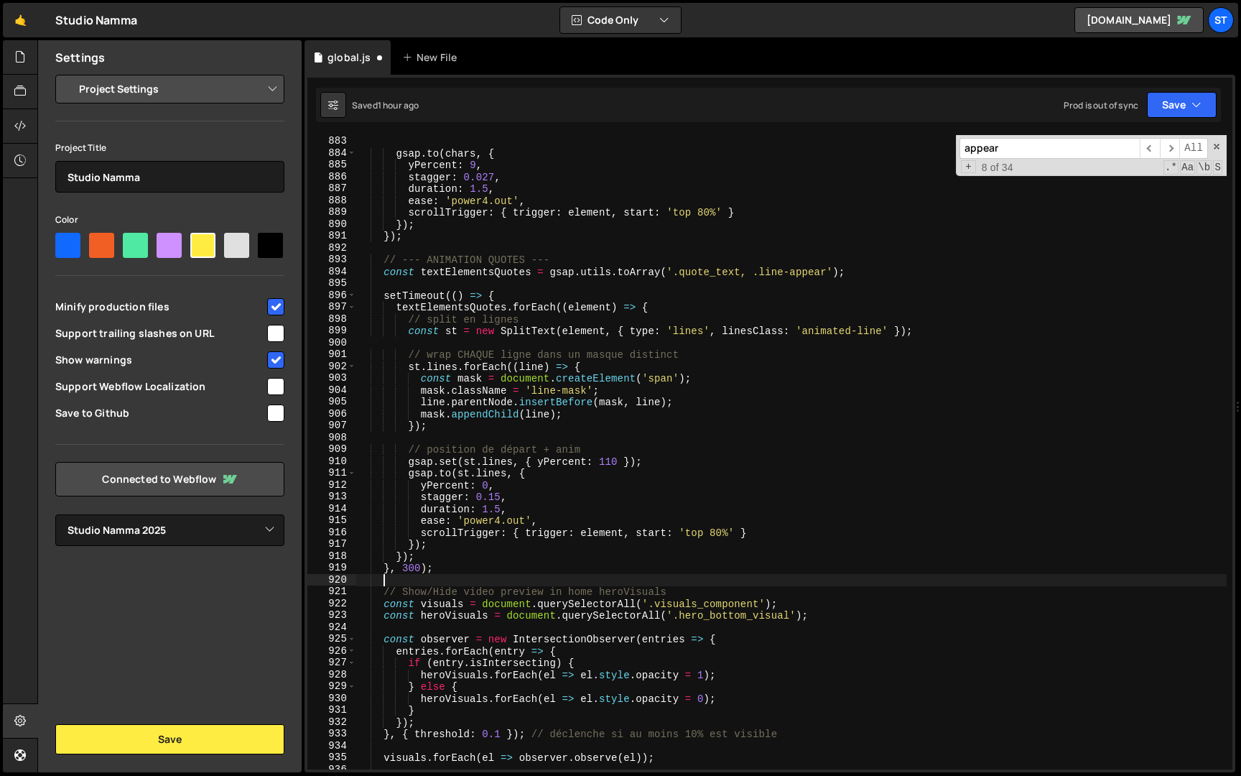
click at [448, 578] on div "chars [ 0 ] ?. offsetTop ; gsap . to ( chars , { yPercent : 9 , stagger : 0.027…" at bounding box center [791, 453] width 870 height 658
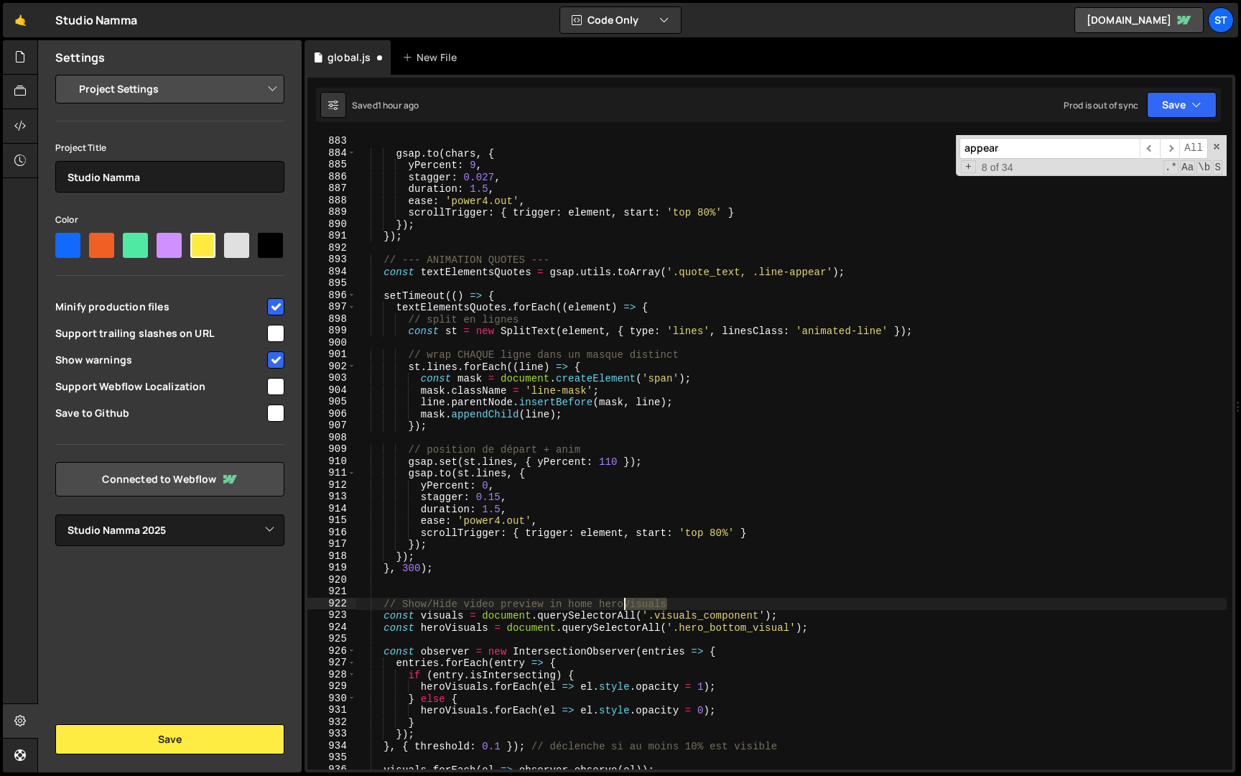
drag, startPoint x: 692, startPoint y: 604, endPoint x: 626, endPoint y: 604, distance: 66.1
click at [626, 604] on div "chars [ 0 ] ?. offsetTop ; gsap . to ( chars , { yPercent : 9 , stagger : 0.027…" at bounding box center [791, 453] width 870 height 658
type textarea "// Show/Hide video preview in home hero"
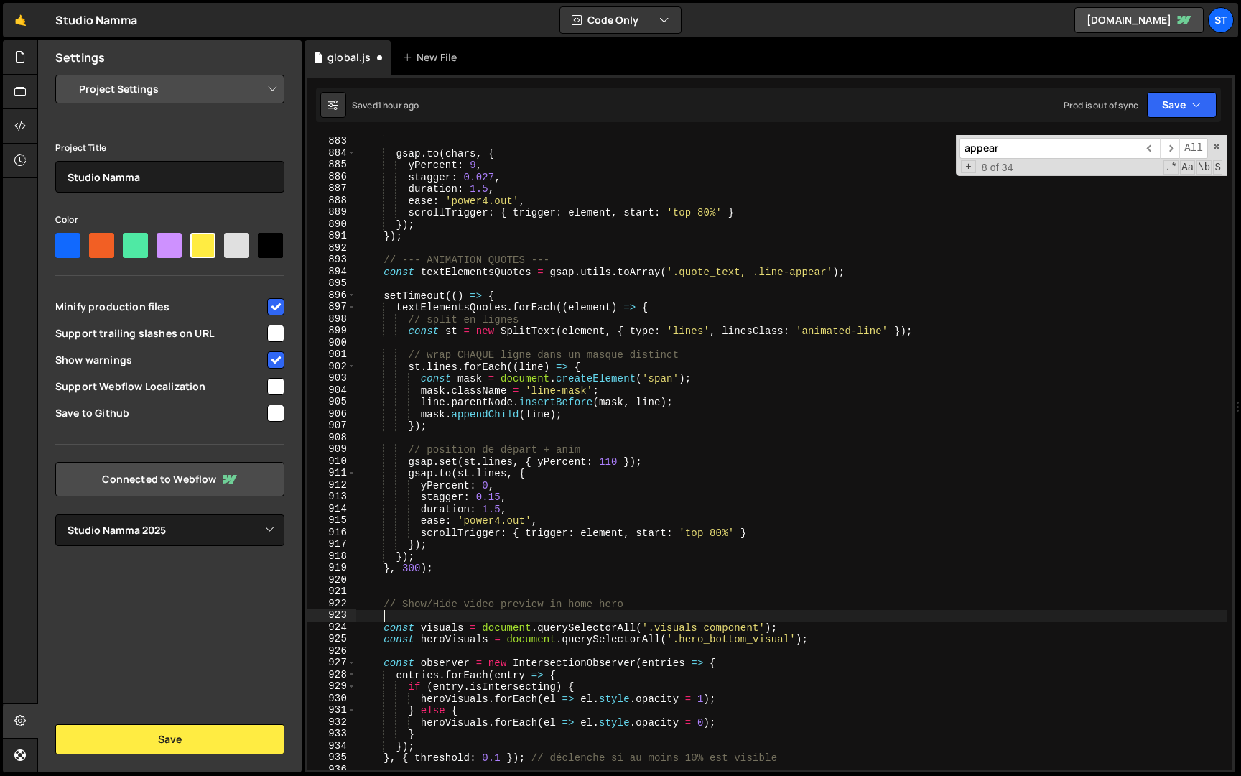
click at [604, 570] on div "chars [ 0 ] ?. offsetTop ; gsap . to ( chars , { yPercent : 9 , stagger : 0.027…" at bounding box center [791, 453] width 870 height 658
type textarea "}, 300);"
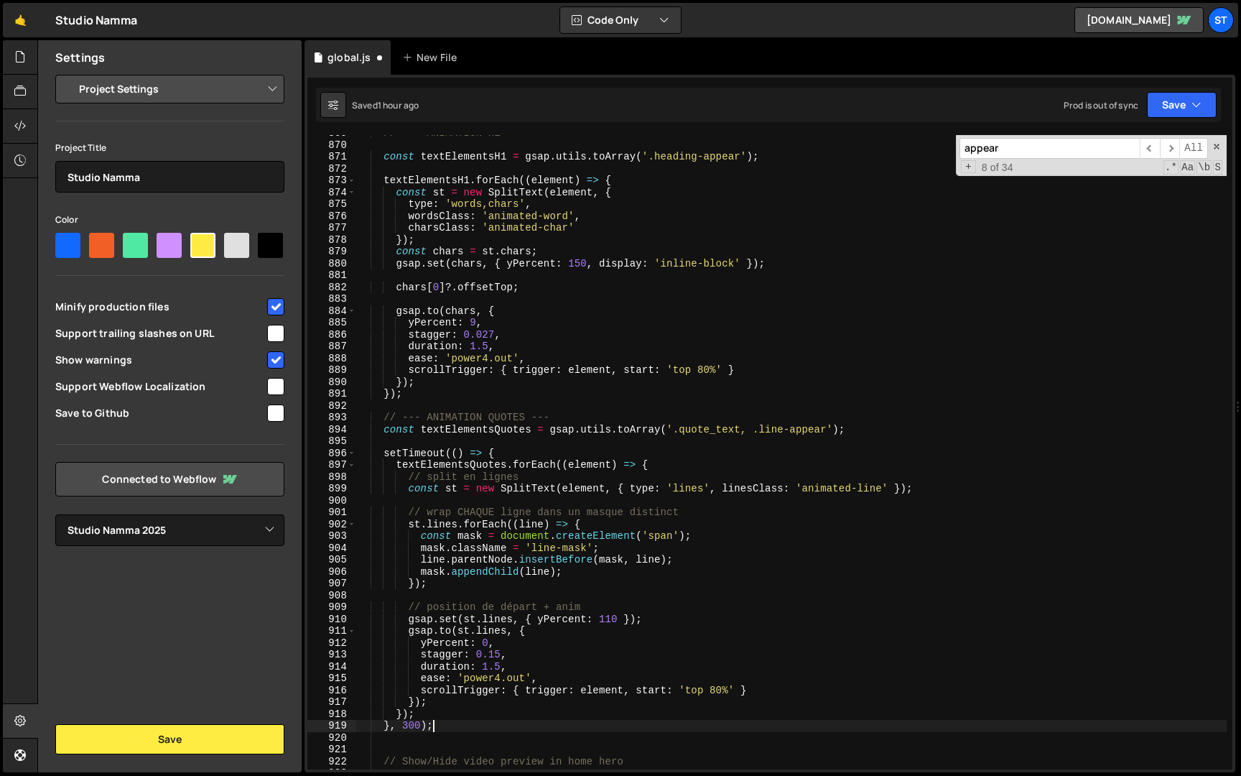
scroll to position [3774, 0]
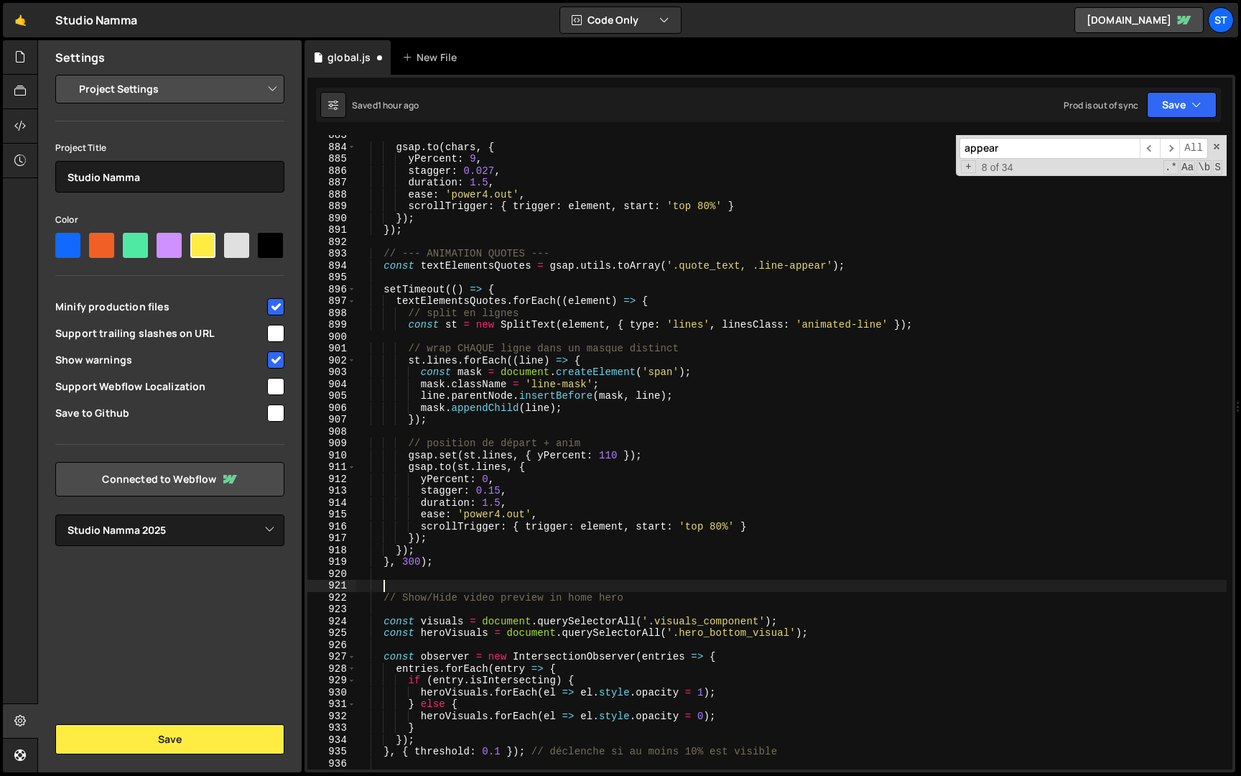
click at [448, 580] on div "gsap . to ( chars , { yPercent : 9 , stagger : 0.027 , duration : 1.5 , ease : …" at bounding box center [791, 458] width 870 height 658
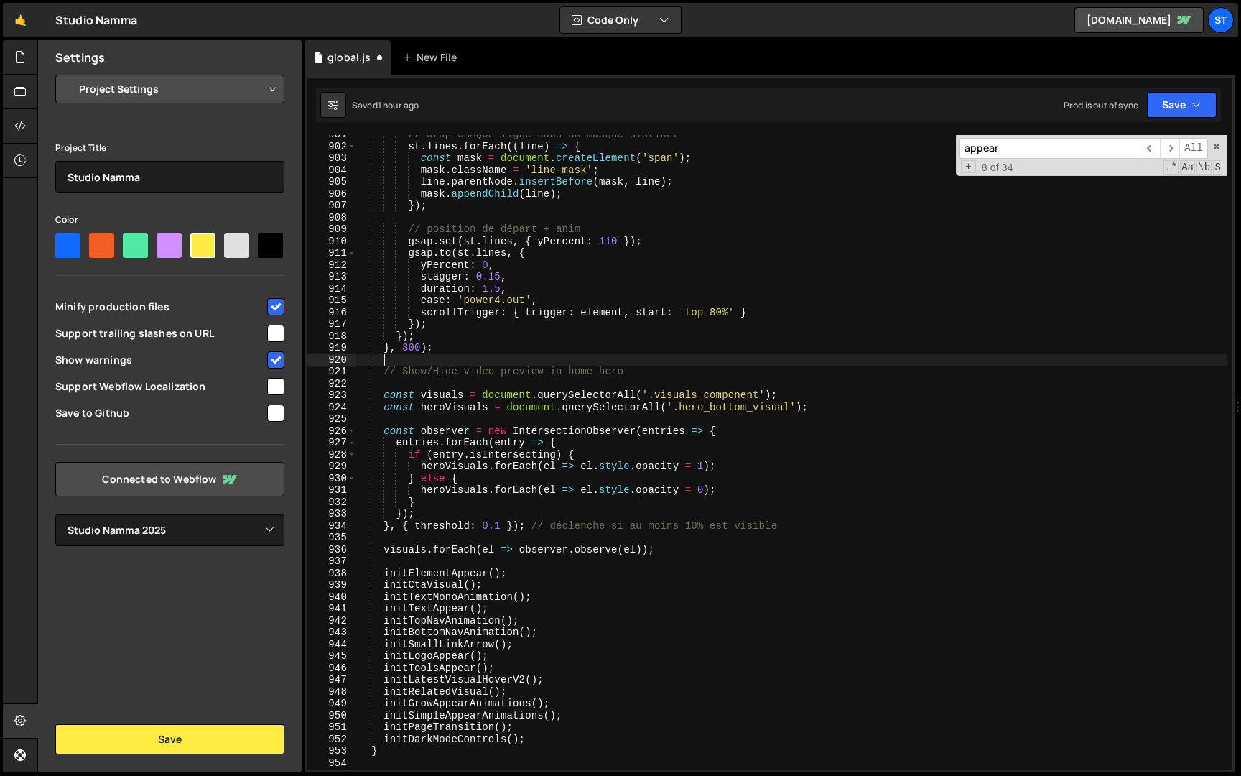
scroll to position [3991, 0]
click at [1190, 90] on div "Saved 1 hour ago Prod is out of sync Upgrade to Edit Save Save to Staging S Sav…" at bounding box center [768, 105] width 905 height 34
click at [1189, 101] on button "Save" at bounding box center [1182, 105] width 70 height 26
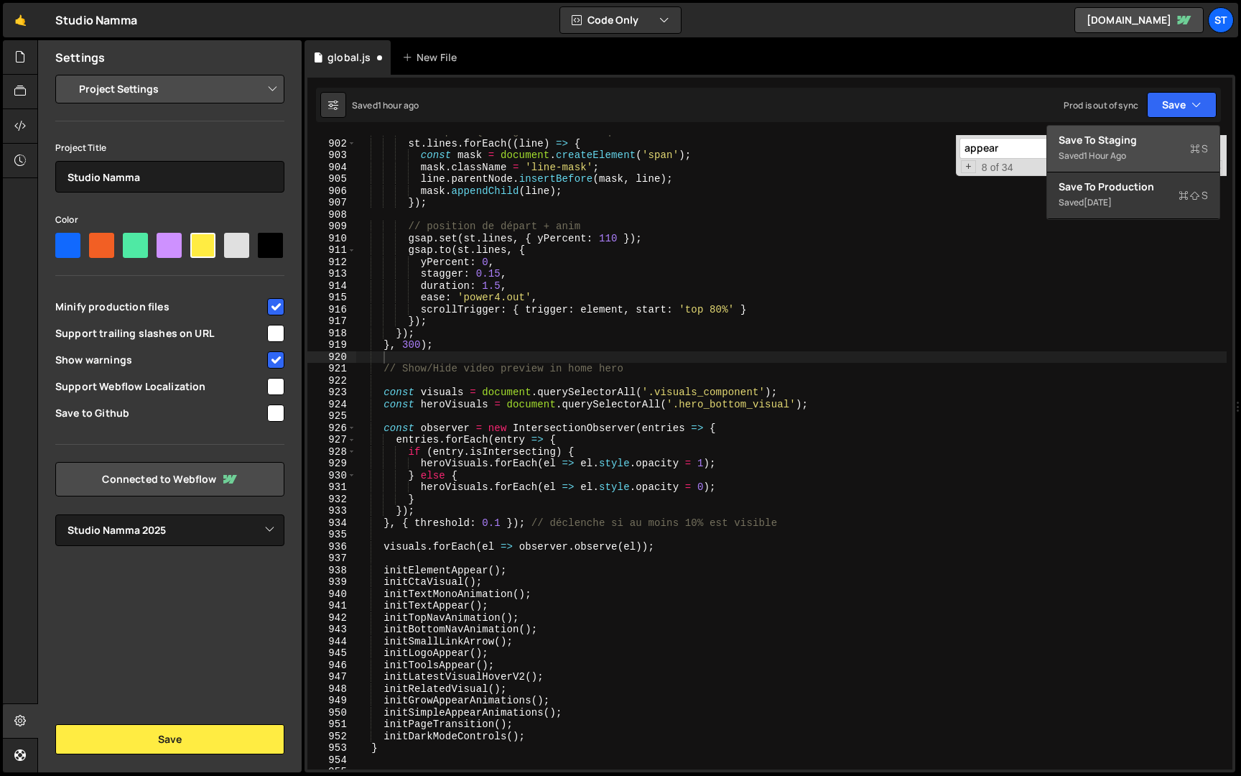
click at [1150, 148] on div "Saved 1 hour ago" at bounding box center [1133, 155] width 149 height 17
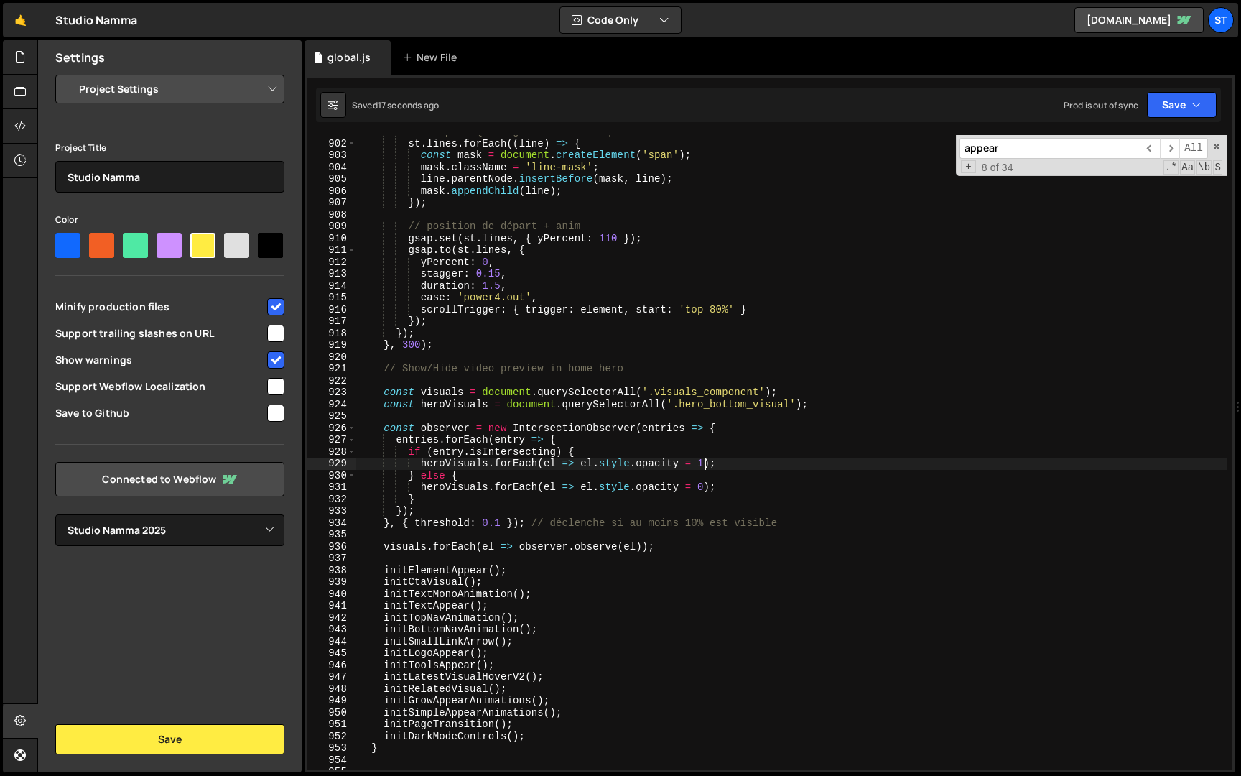
click at [705, 459] on div "// wrap CHAQUE ligne dans un masque distinct st . lines . forEach (( line ) => …" at bounding box center [791, 455] width 870 height 658
click at [670, 504] on div "// wrap CHAQUE ligne dans un masque distinct st . lines . forEach (( line ) => …" at bounding box center [791, 455] width 870 height 658
click at [705, 488] on div "// wrap CHAQUE ligne dans un masque distinct st . lines . forEach (( line ) => …" at bounding box center [791, 455] width 870 height 658
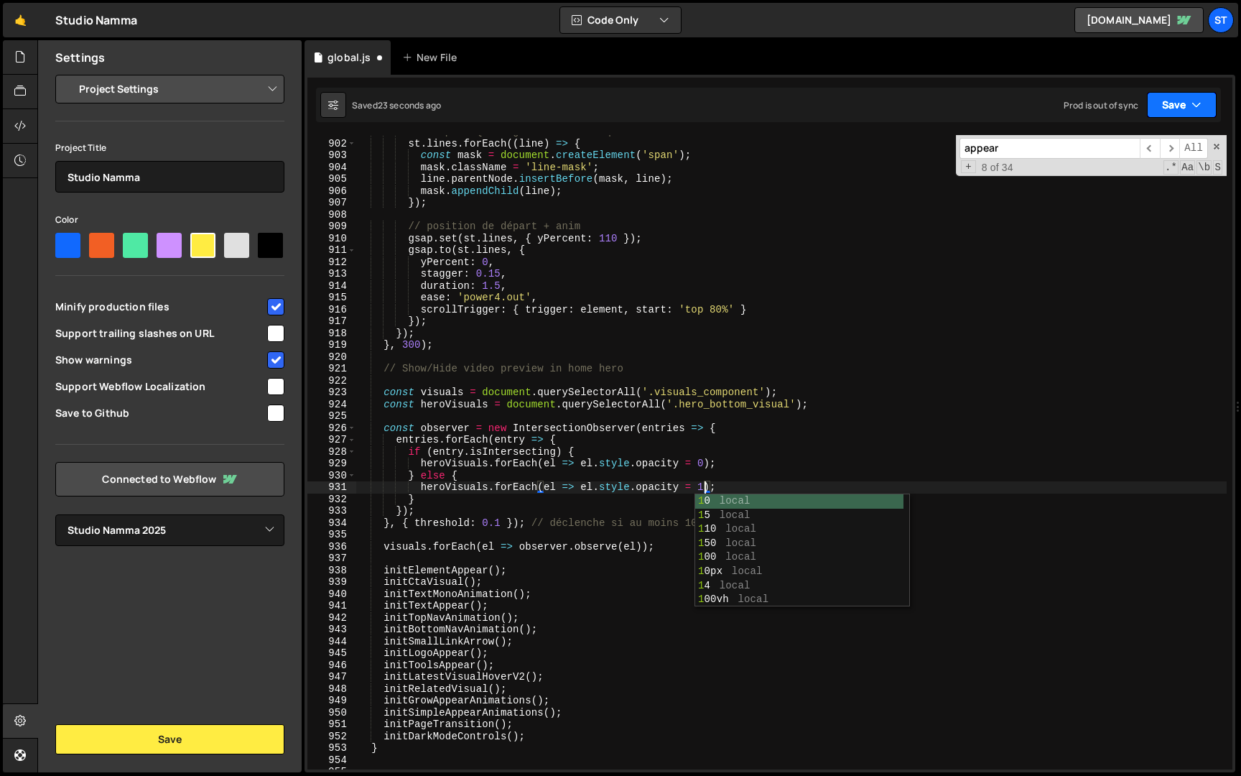
click at [1171, 110] on button "Save" at bounding box center [1182, 105] width 70 height 26
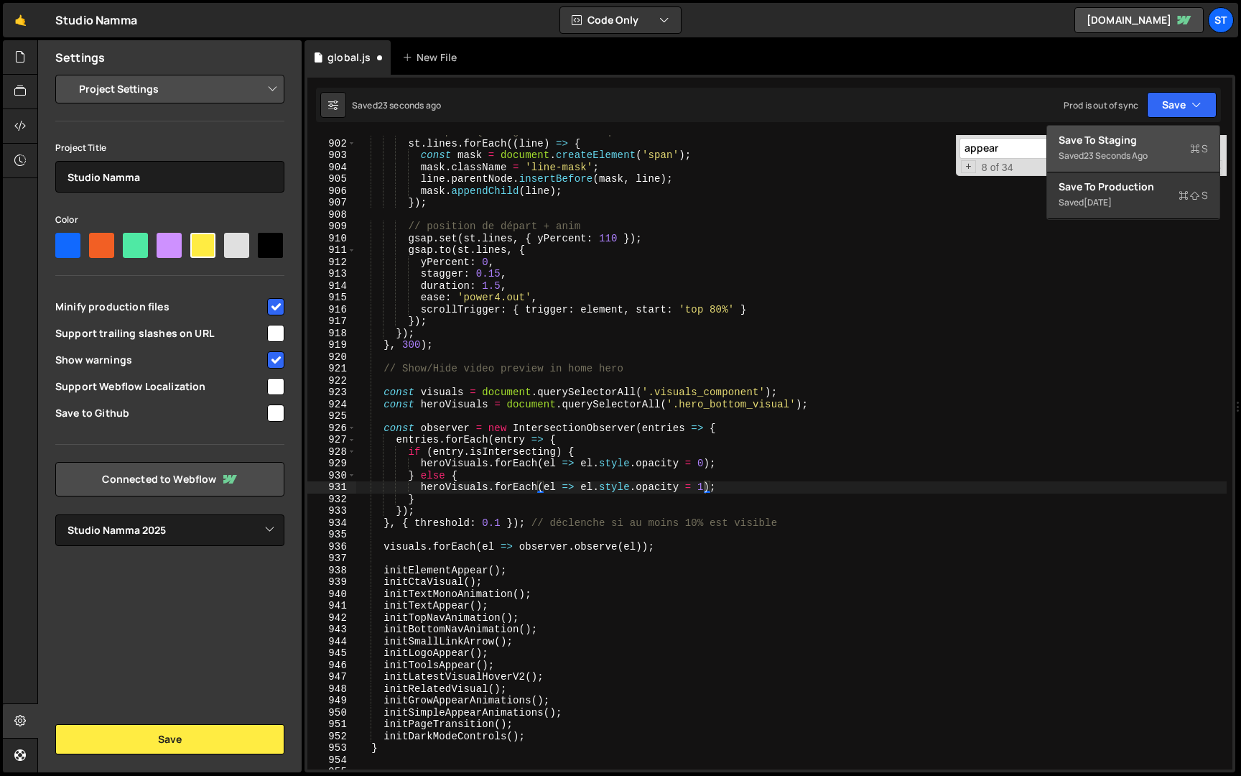
click at [1138, 136] on div "Save to Staging S" at bounding box center [1133, 140] width 149 height 14
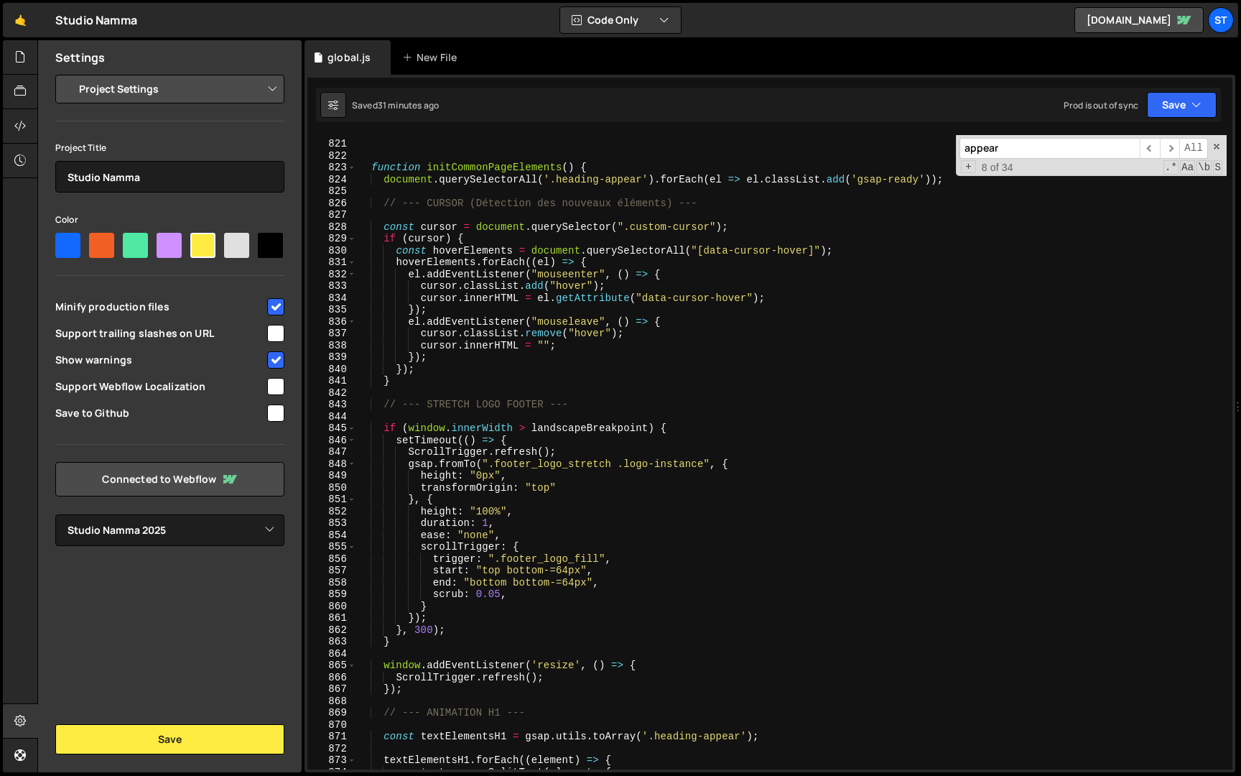
scroll to position [2822, 0]
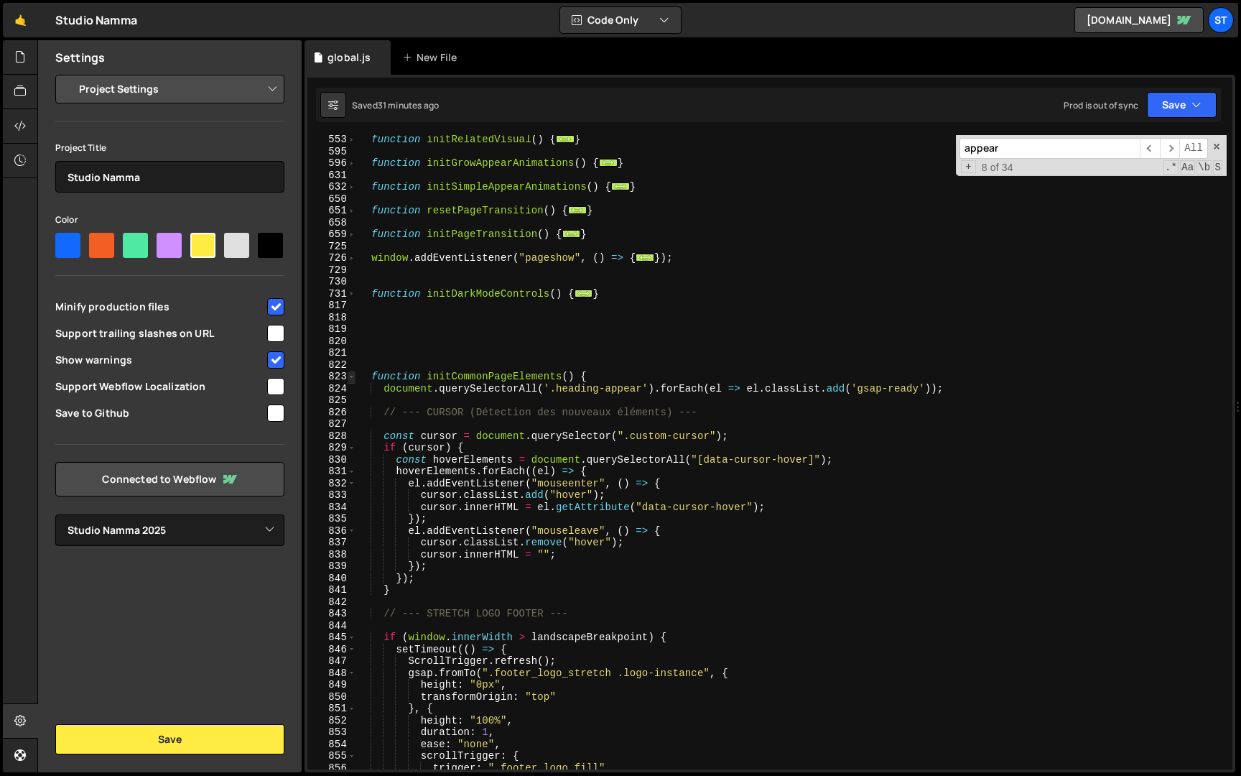
click at [352, 376] on span at bounding box center [352, 377] width 8 height 12
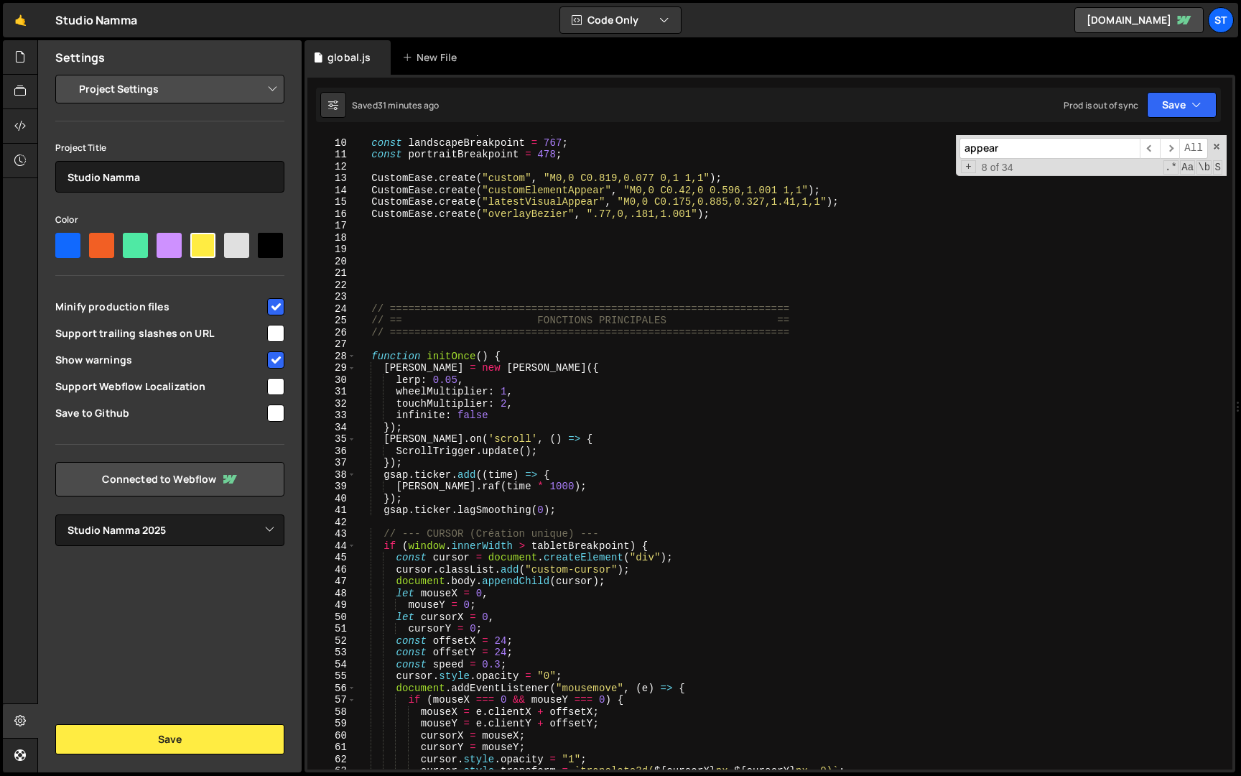
scroll to position [105, 0]
drag, startPoint x: 651, startPoint y: 545, endPoint x: 383, endPoint y: 543, distance: 268.6
click at [383, 543] on div "const tabletBreakpoint = 1024 ; const landscapeBreakpoint = 767 ; const portrai…" at bounding box center [791, 454] width 870 height 658
type textarea "if (window.innerWidth > tabletBreakpoint) {"
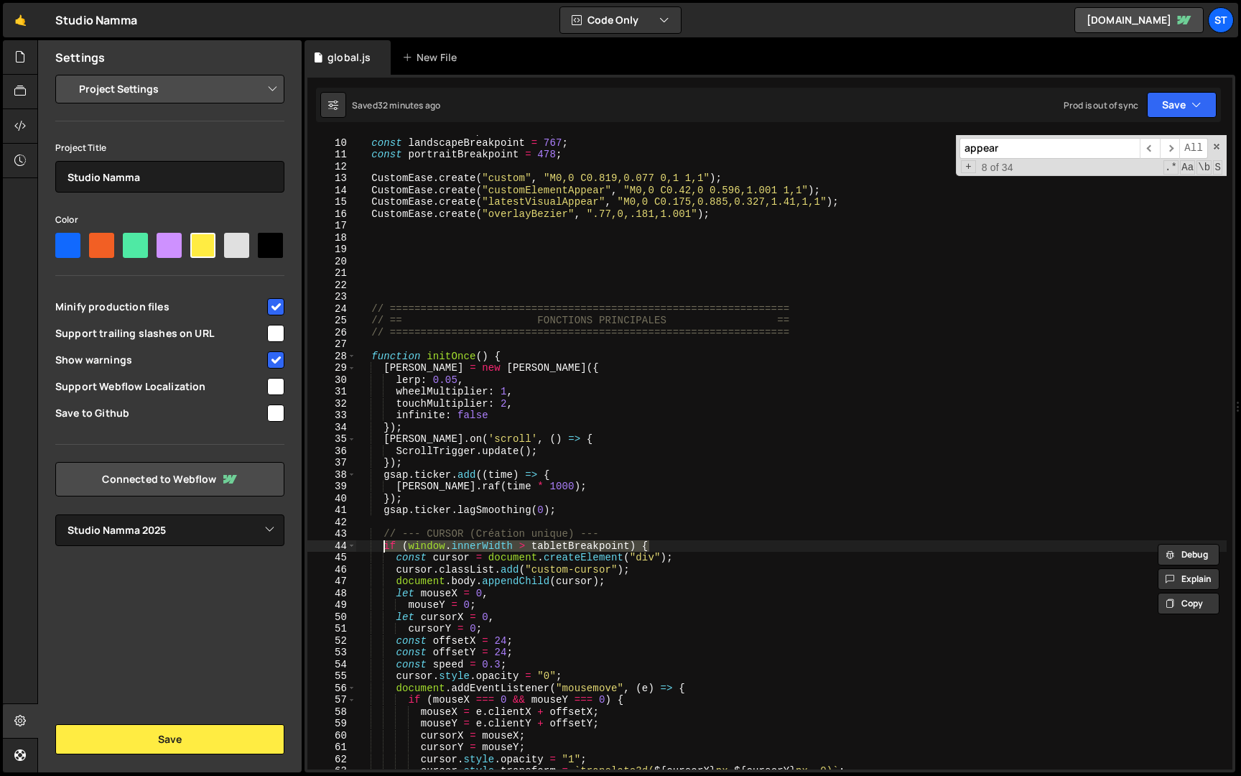
click at [423, 345] on div "const tabletBreakpoint = 1024 ; const landscapeBreakpoint = 767 ; const portrai…" at bounding box center [791, 454] width 870 height 658
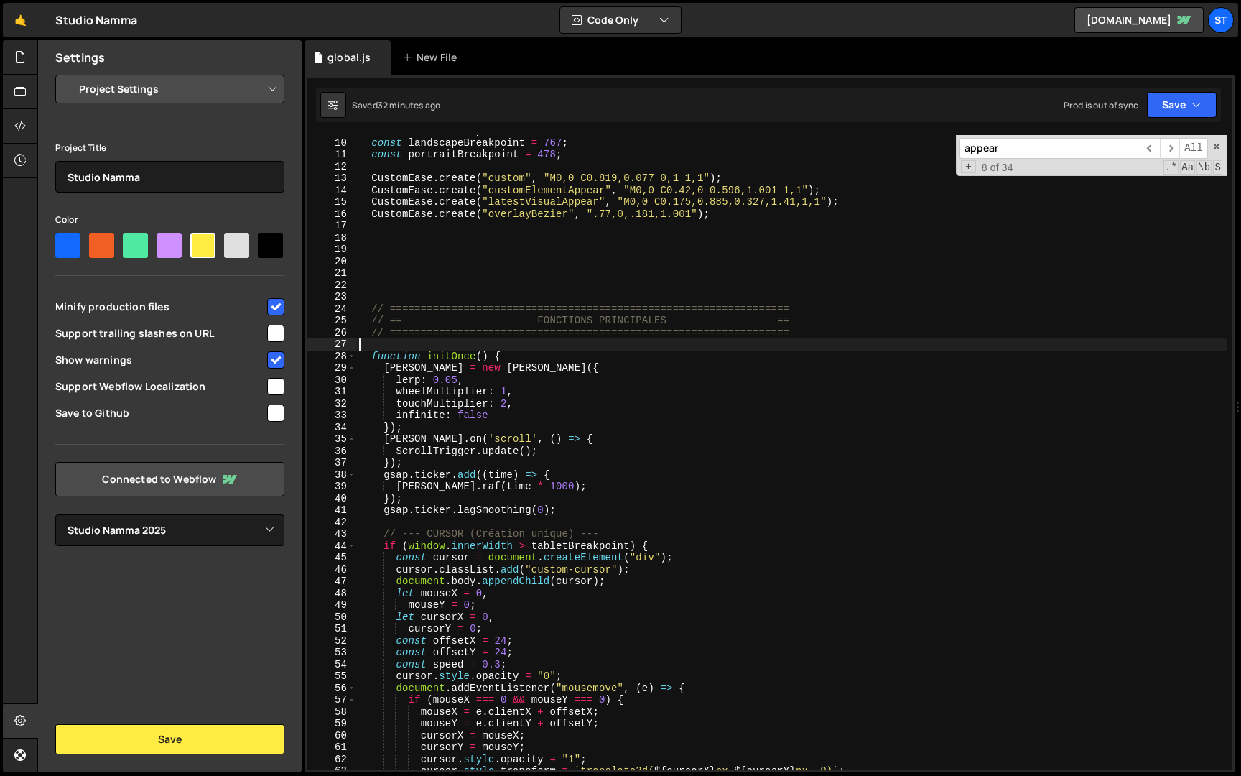
scroll to position [0, 0]
click at [519, 354] on div "const tabletBreakpoint = 1024 ; const landscapeBreakpoint = 767 ; const portrai…" at bounding box center [791, 454] width 870 height 658
type textarea "function initOnce() {"
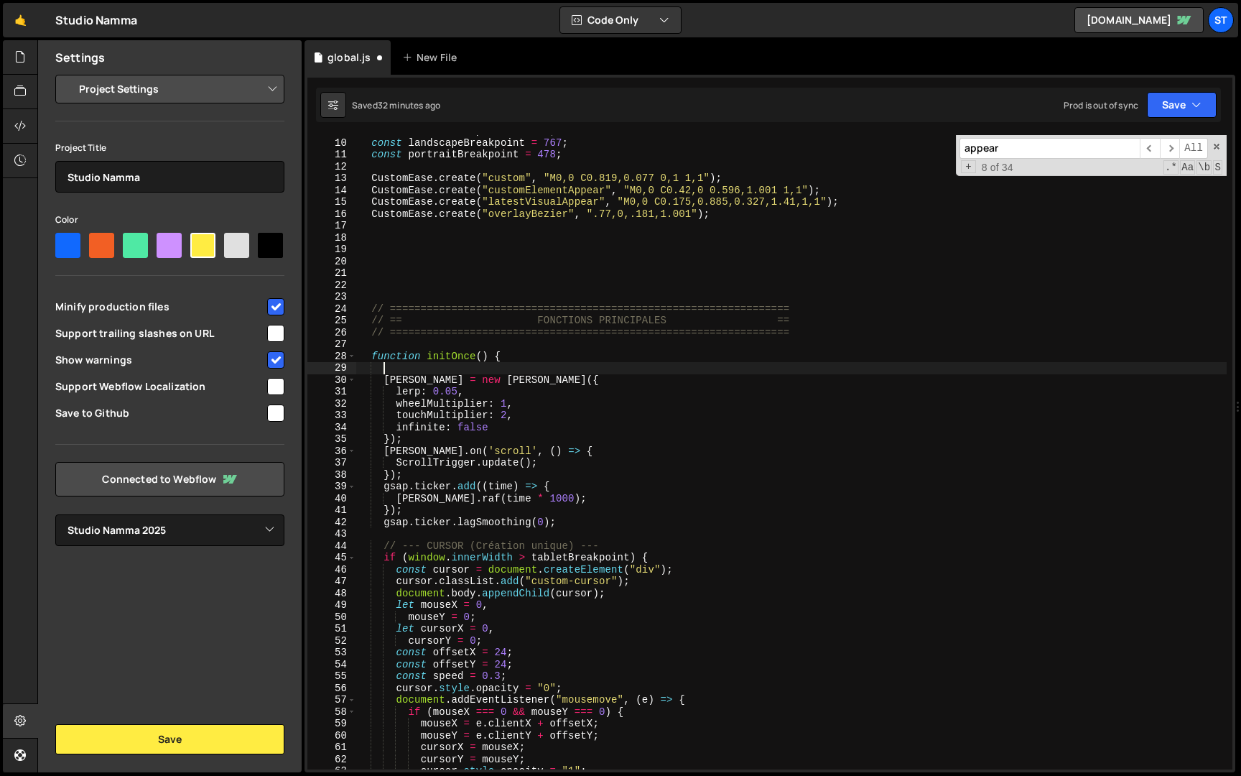
paste textarea "if (window.innerWidth > tabletBreakpoint) {"
click at [562, 521] on div "const tabletBreakpoint = 1024 ; const landscapeBreakpoint = 767 ; const portrai…" at bounding box center [791, 454] width 870 height 658
type textarea "gsap.ticker.lagSmoothing(0);"
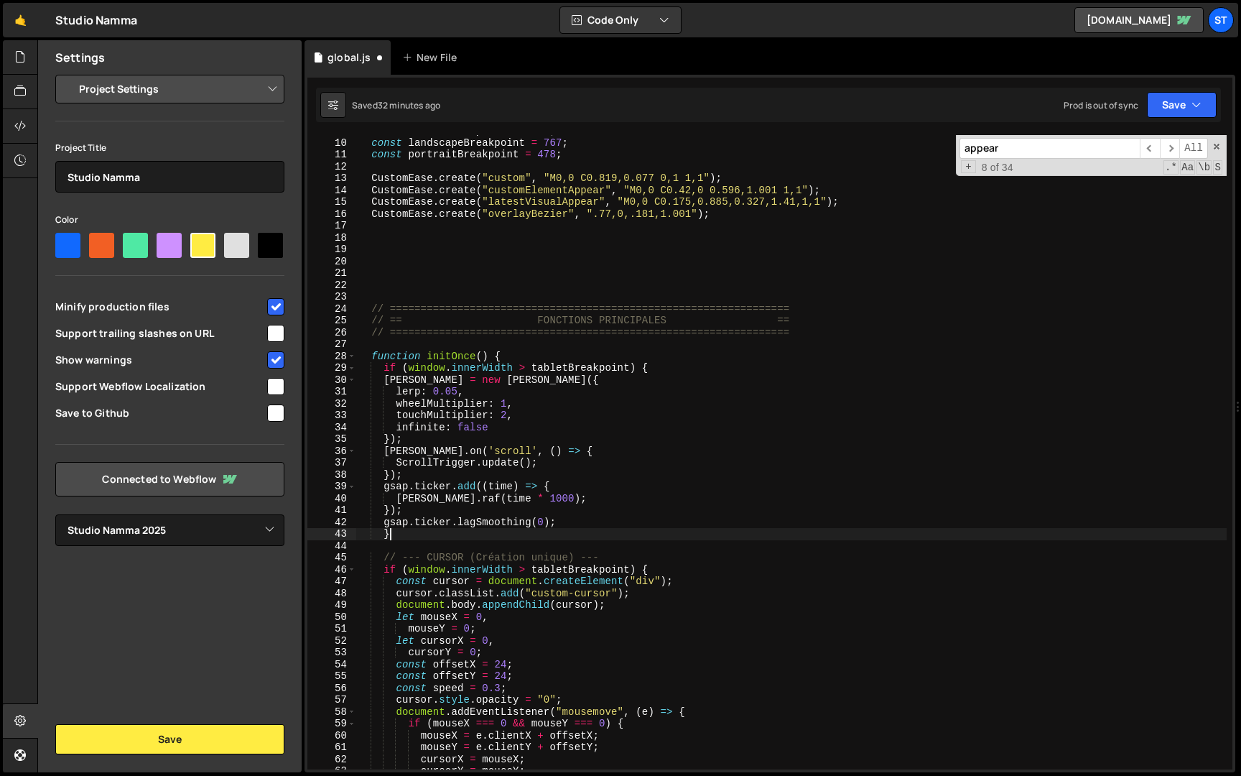
scroll to position [0, 1]
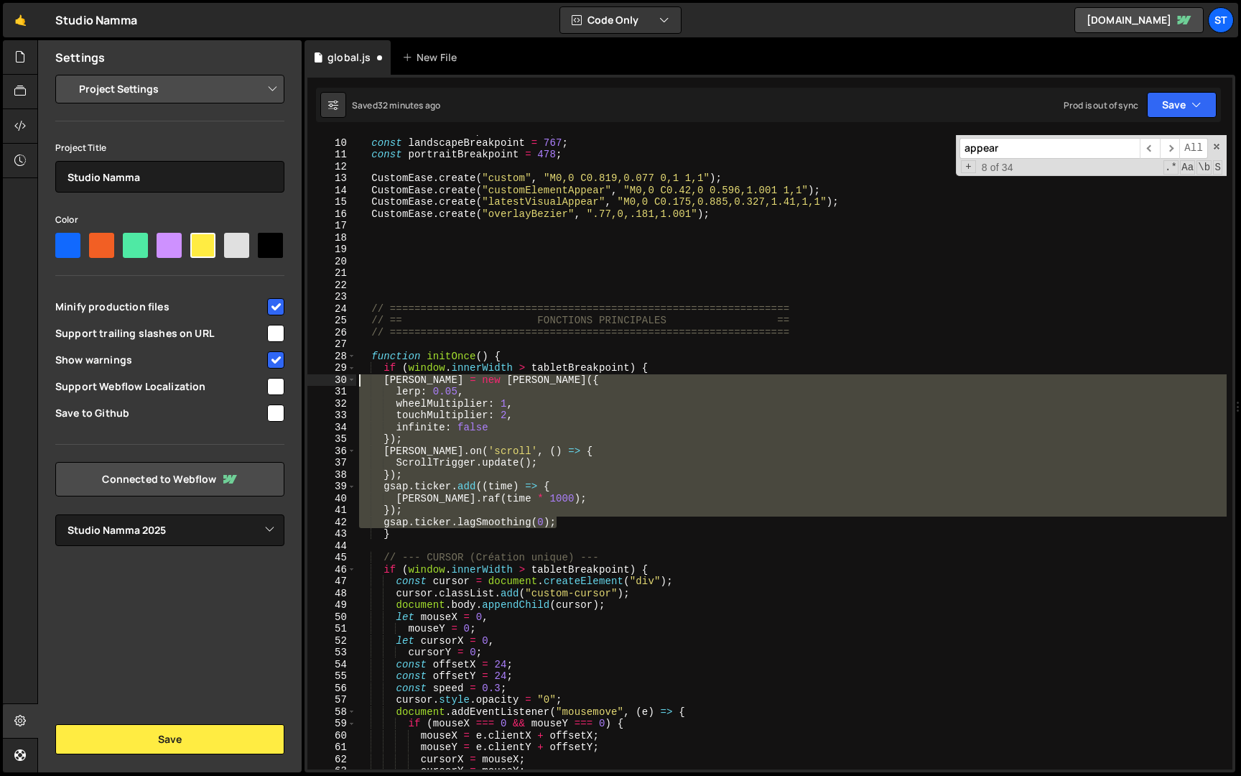
drag, startPoint x: 600, startPoint y: 526, endPoint x: 276, endPoint y: 374, distance: 358.3
click at [276, 374] on div "Files New File Javascript files 1 global.js 0 CSS files Copy share link Edit Fi…" at bounding box center [639, 406] width 1204 height 733
click at [473, 377] on div "const tabletBreakpoint = 1024 ; const landscapeBreakpoint = 767 ; const portrai…" at bounding box center [791, 452] width 870 height 634
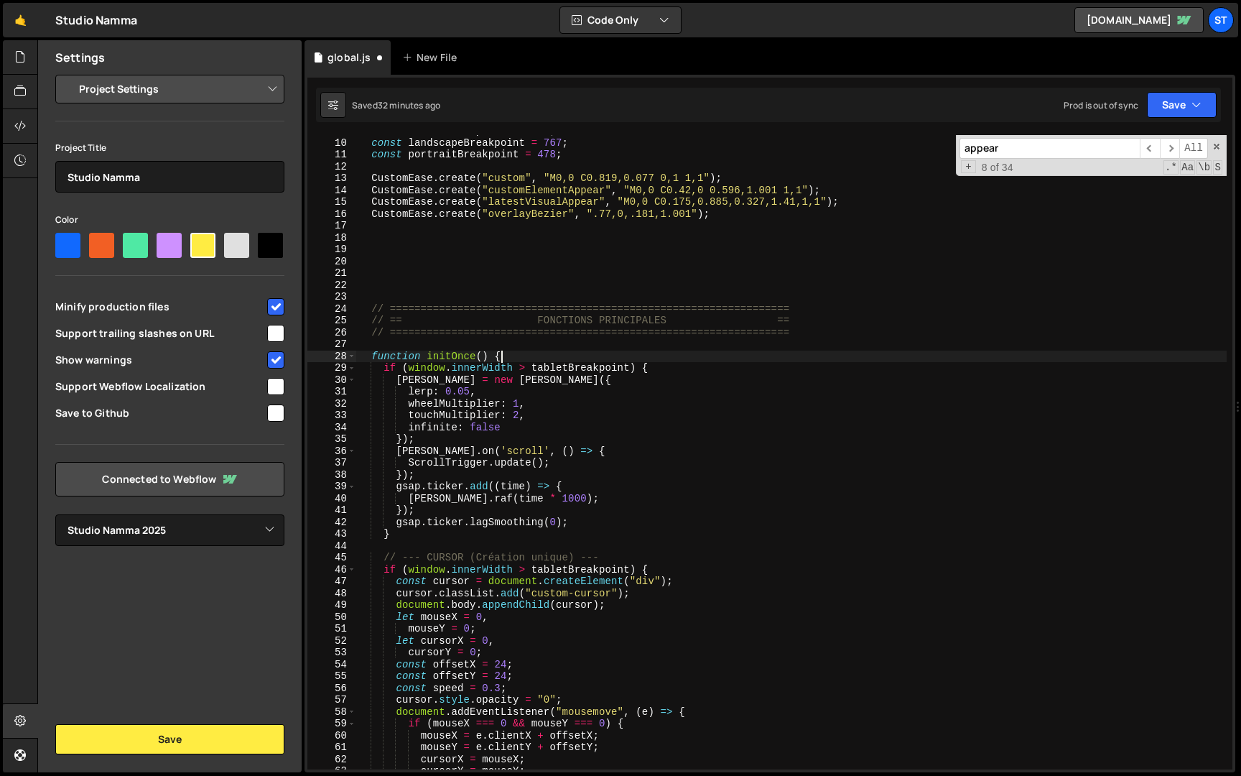
click at [506, 361] on div "const tabletBreakpoint = 1024 ; const landscapeBreakpoint = 767 ; const portrai…" at bounding box center [791, 454] width 870 height 658
type textarea "function initOnce() {"
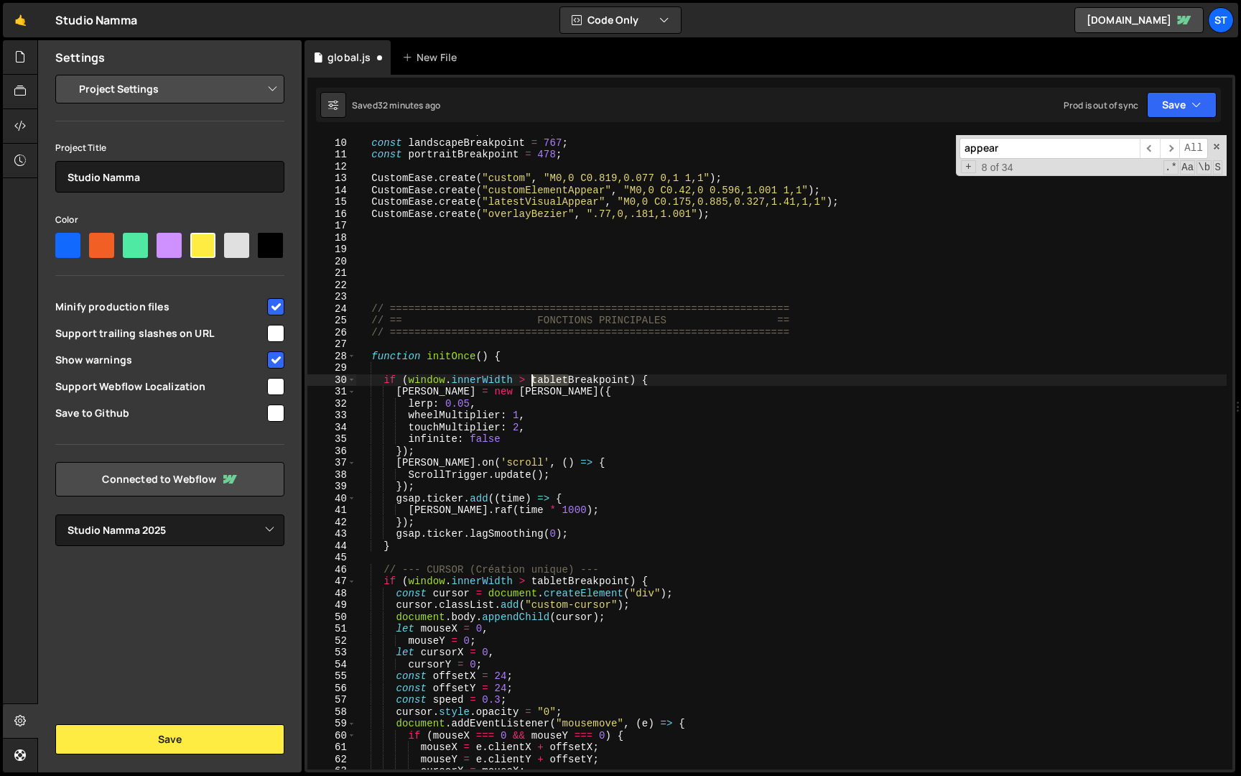
drag, startPoint x: 569, startPoint y: 381, endPoint x: 533, endPoint y: 381, distance: 35.9
click at [533, 381] on div "const tabletBreakpoint = 1024 ; const landscapeBreakpoint = 767 ; const portrai…" at bounding box center [791, 454] width 870 height 658
type textarea "if (window.innerWidth > landscapeBreakpoint) {"
click at [807, 295] on div "const tabletBreakpoint = 1024 ; const landscapeBreakpoint = 767 ; const portrai…" at bounding box center [791, 454] width 870 height 658
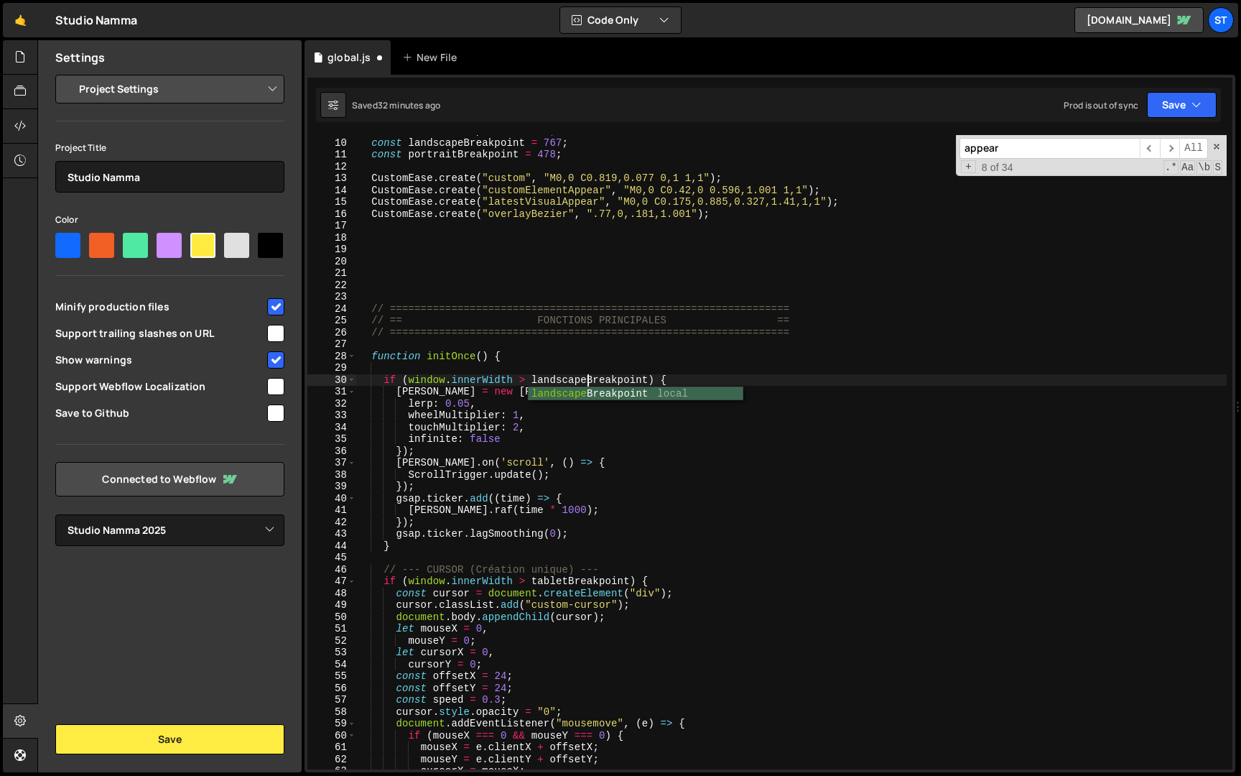
scroll to position [0, 0]
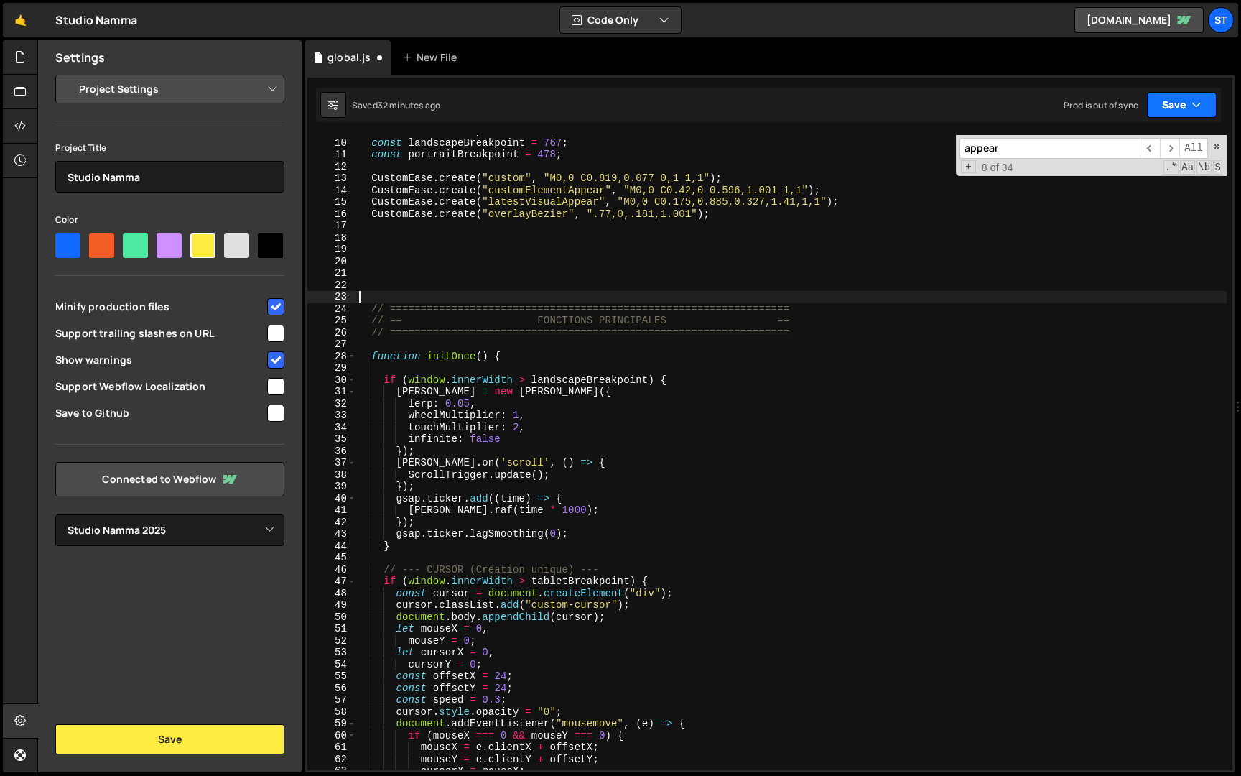
click at [1171, 107] on button "Save" at bounding box center [1182, 105] width 70 height 26
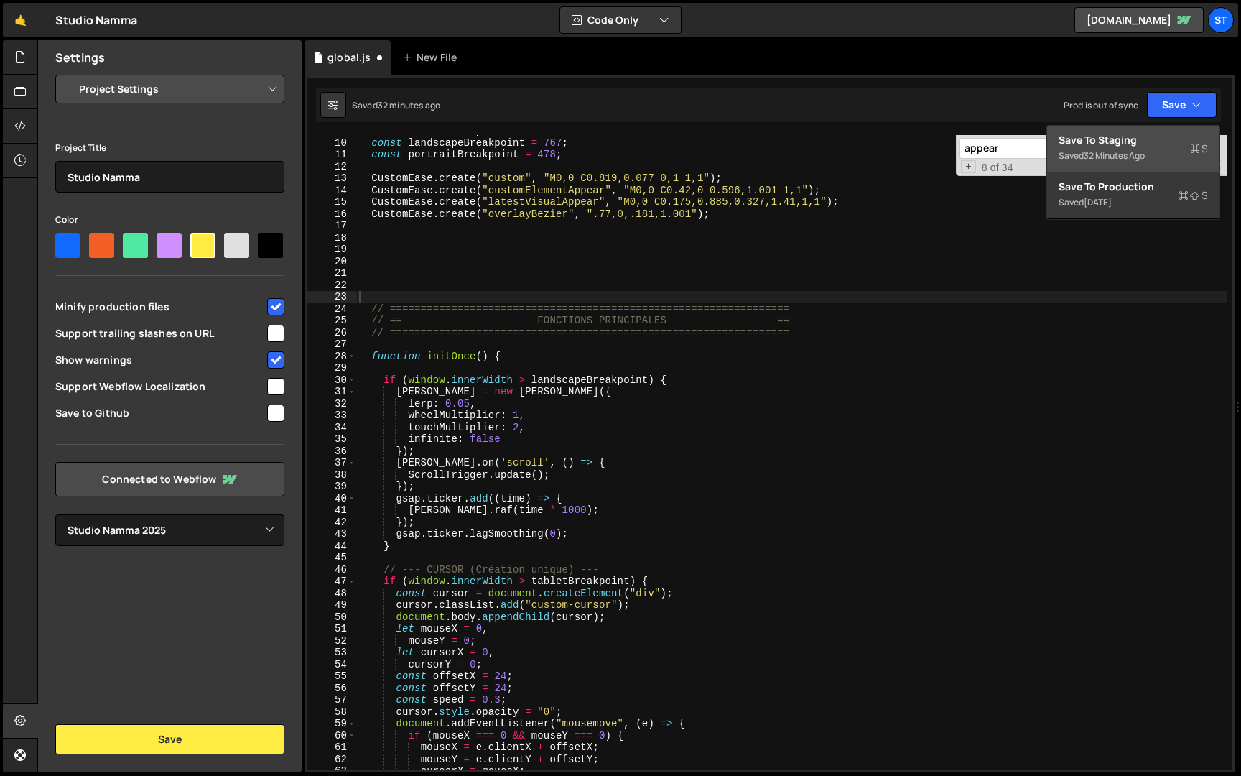
click at [1139, 146] on div "Save to Staging S" at bounding box center [1133, 140] width 149 height 14
